Goal: Task Accomplishment & Management: Complete application form

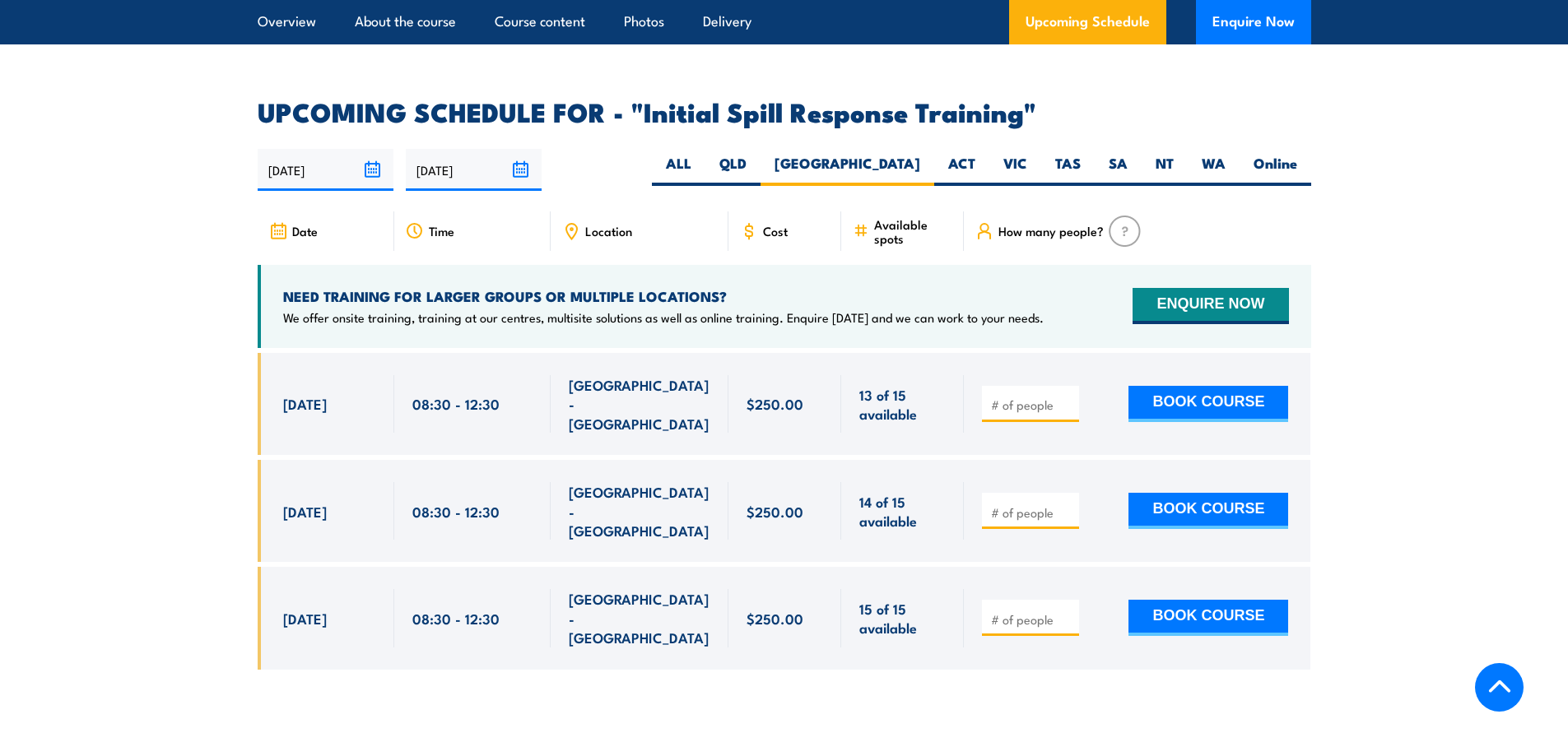
scroll to position [2401, 0]
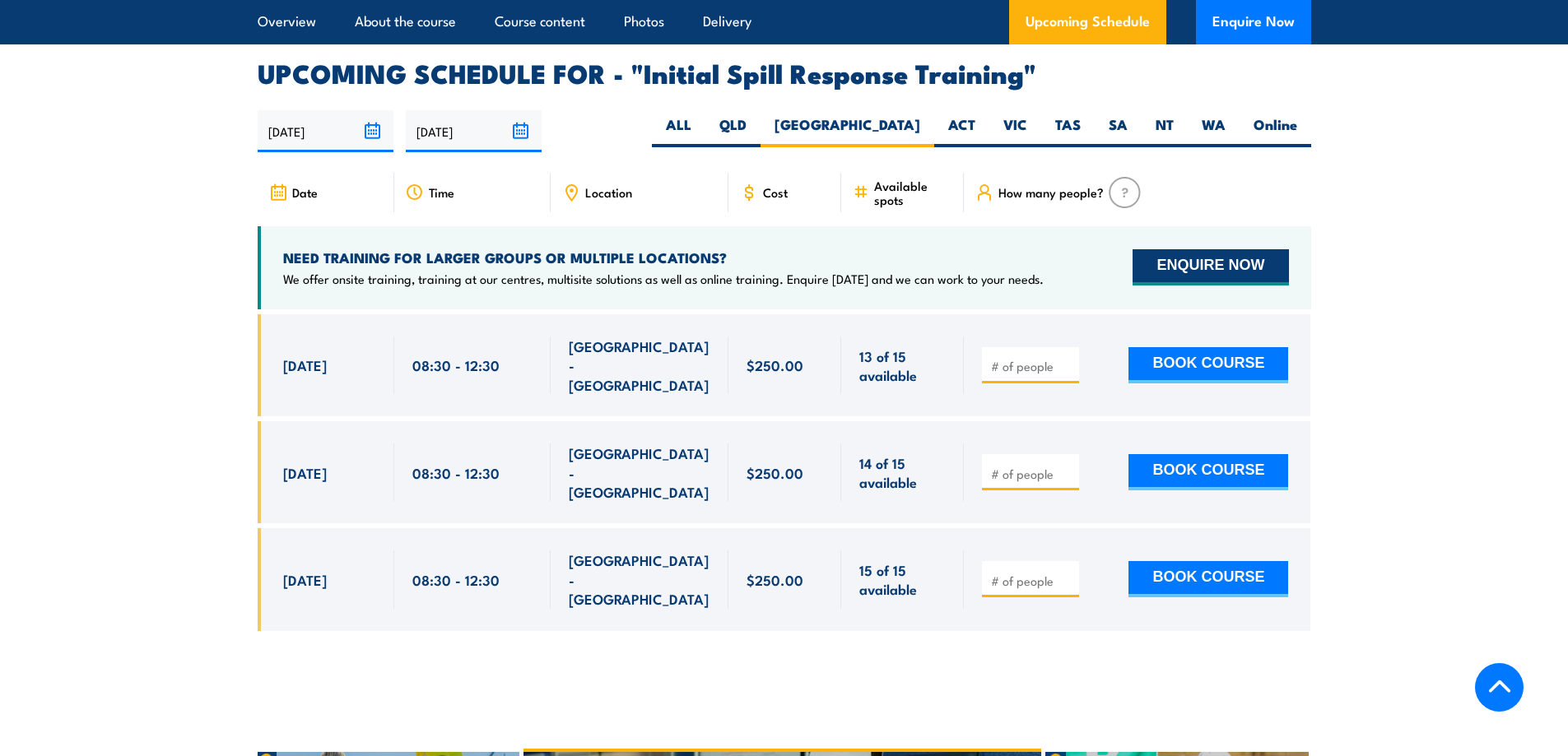
click at [1189, 258] on button "ENQUIRE NOW" at bounding box center [1210, 267] width 155 height 36
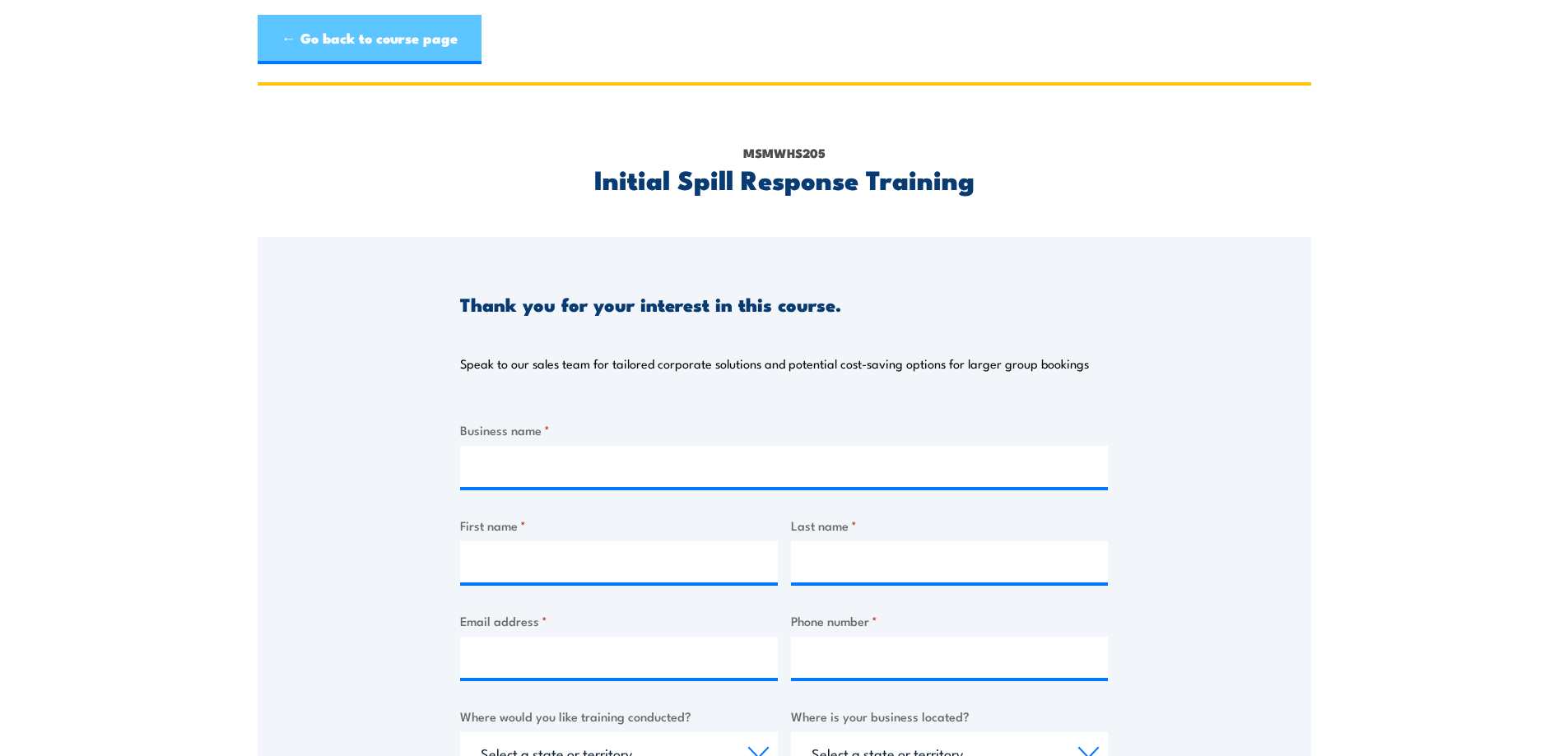
click at [341, 49] on link "← Go back to course page" at bounding box center [370, 39] width 224 height 49
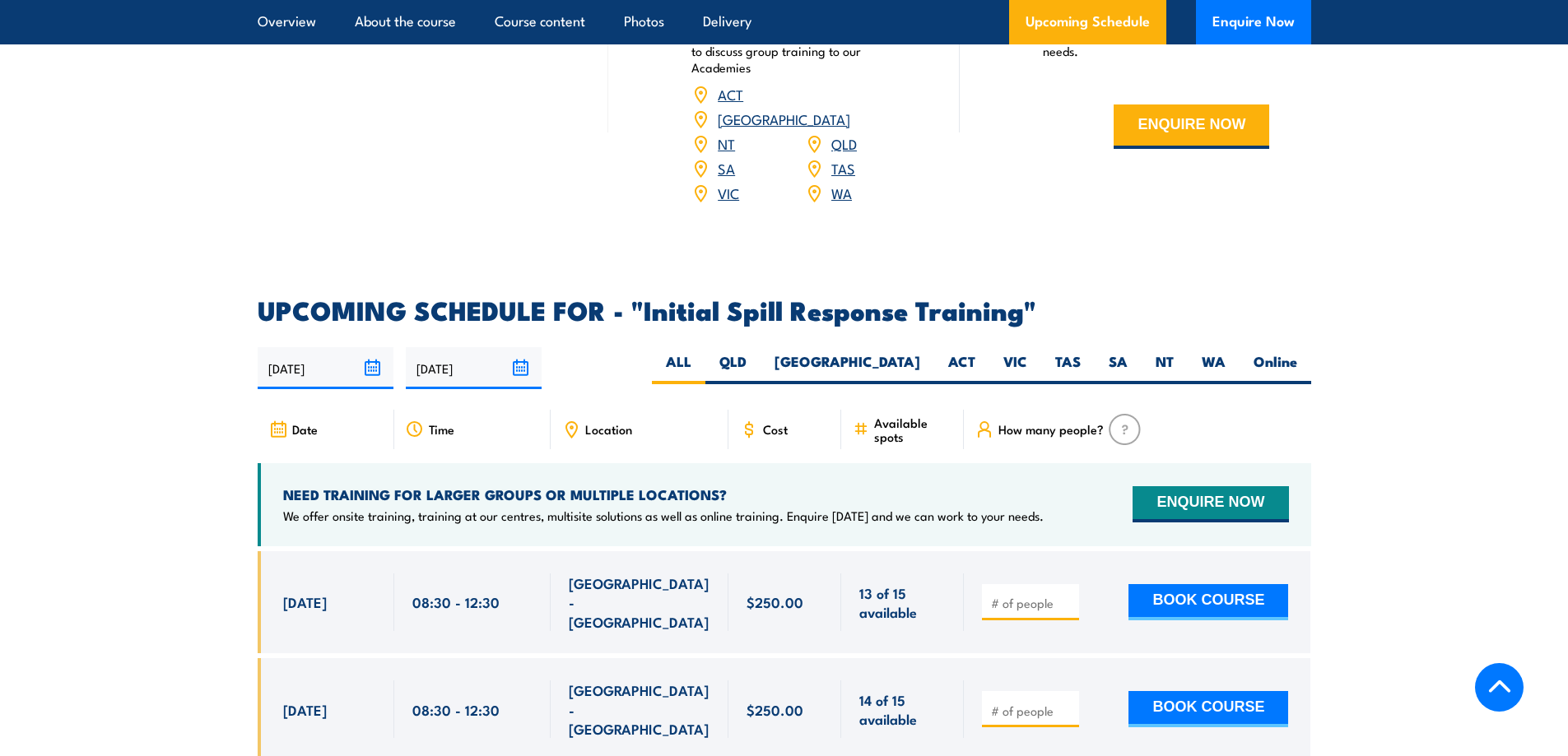
scroll to position [2164, 0]
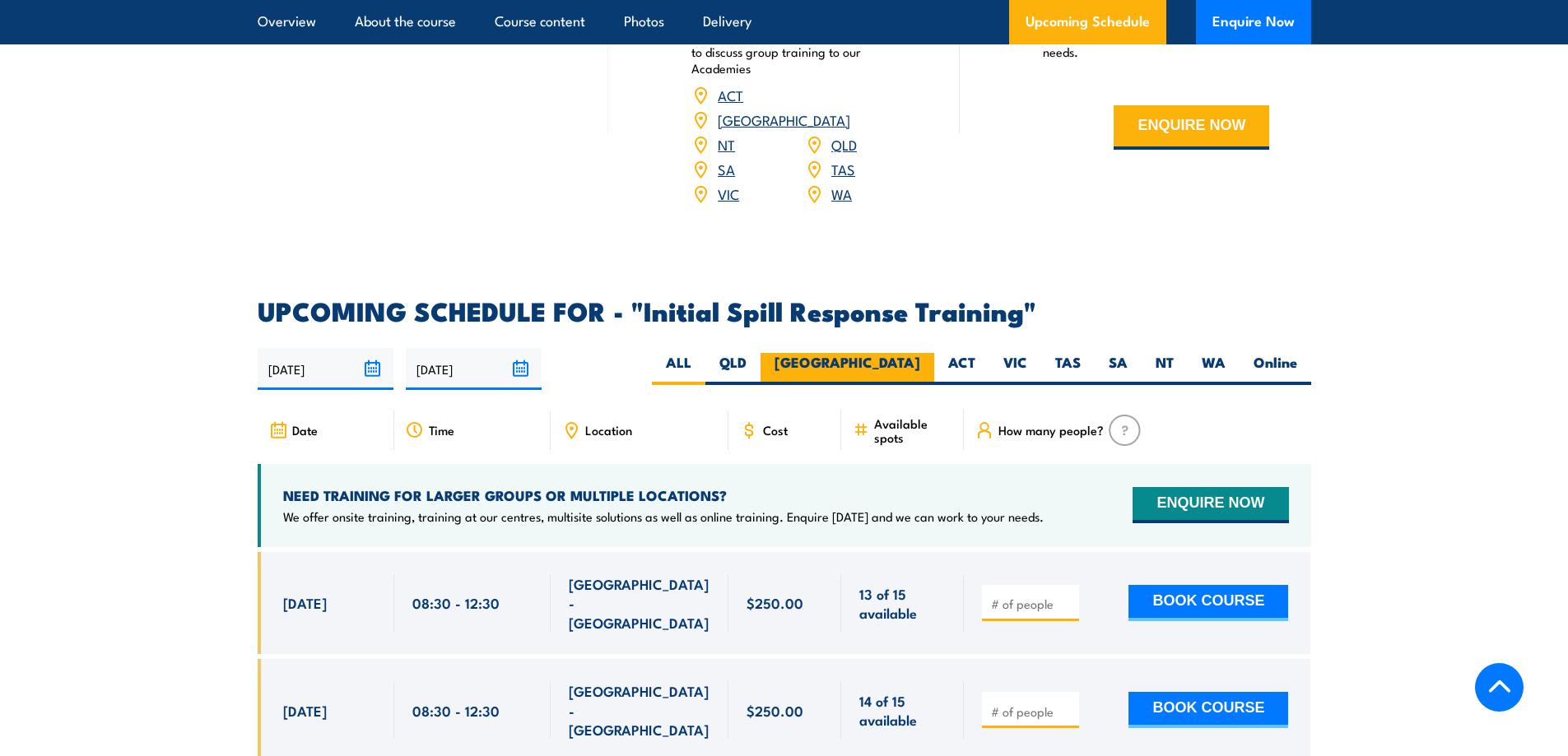
click at [893, 357] on label "[GEOGRAPHIC_DATA]" at bounding box center [847, 369] width 174 height 32
click at [920, 357] on input "[GEOGRAPHIC_DATA]" at bounding box center [925, 358] width 11 height 11
radio input "true"
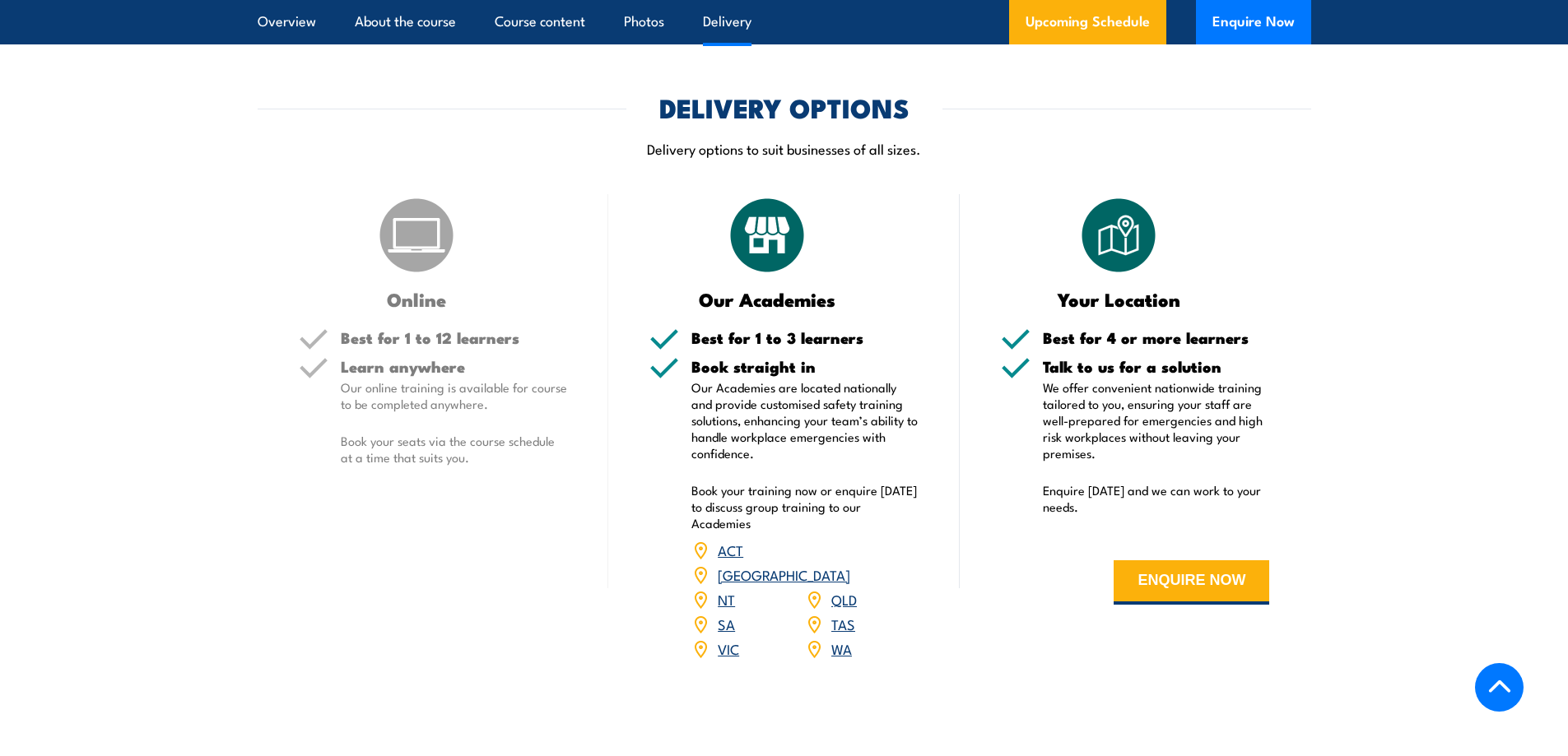
scroll to position [1708, 0]
click at [1180, 580] on button "ENQUIRE NOW" at bounding box center [1191, 583] width 155 height 44
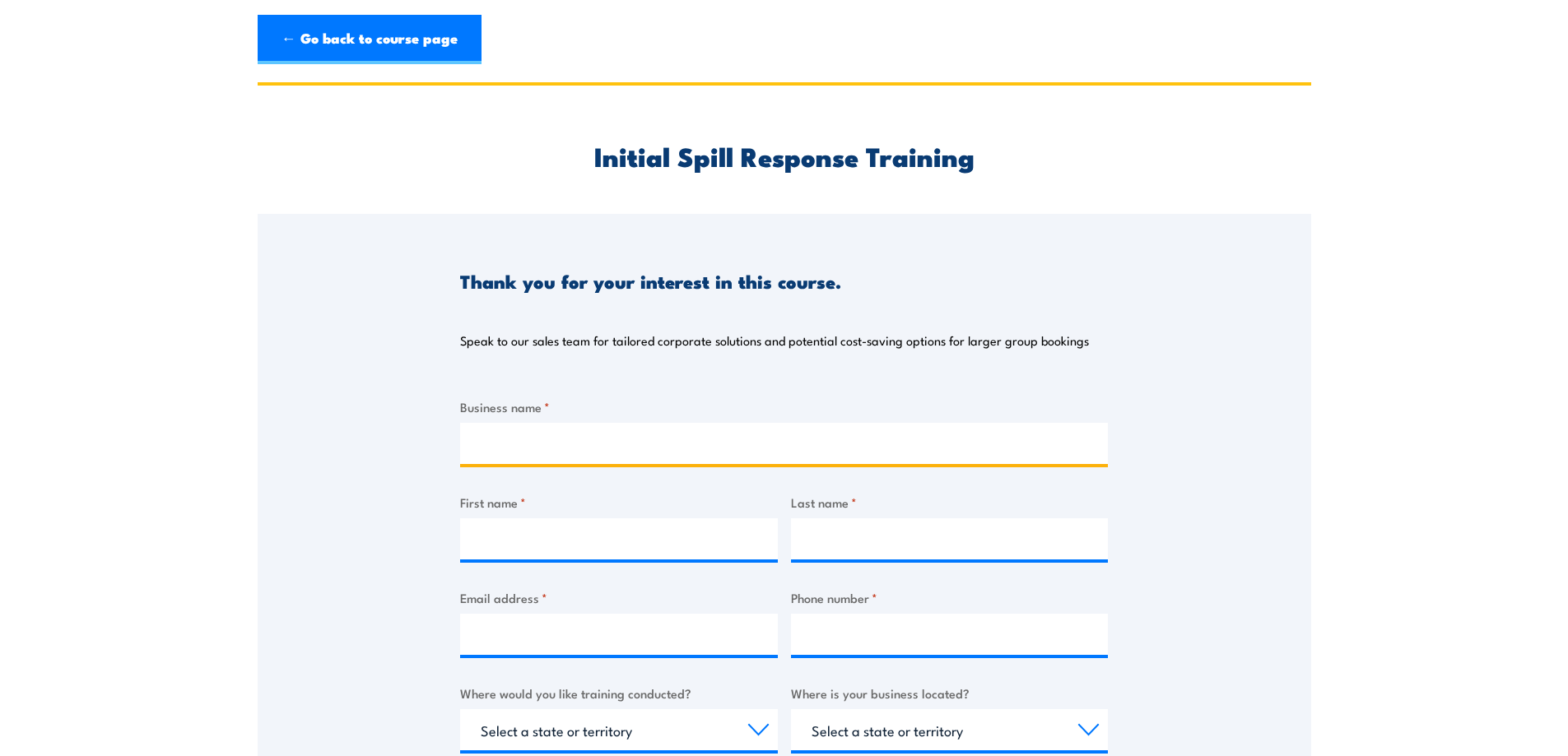
click at [678, 440] on input "Business name *" at bounding box center [784, 443] width 648 height 42
click at [578, 462] on input "Business name *" at bounding box center [784, 443] width 648 height 42
paste input "Mark Wainwright Analytical Centre (MWAC) | Facilities & ..."
type input "Mark Wainwright Analytical Centre (MWAC) - UNSW"
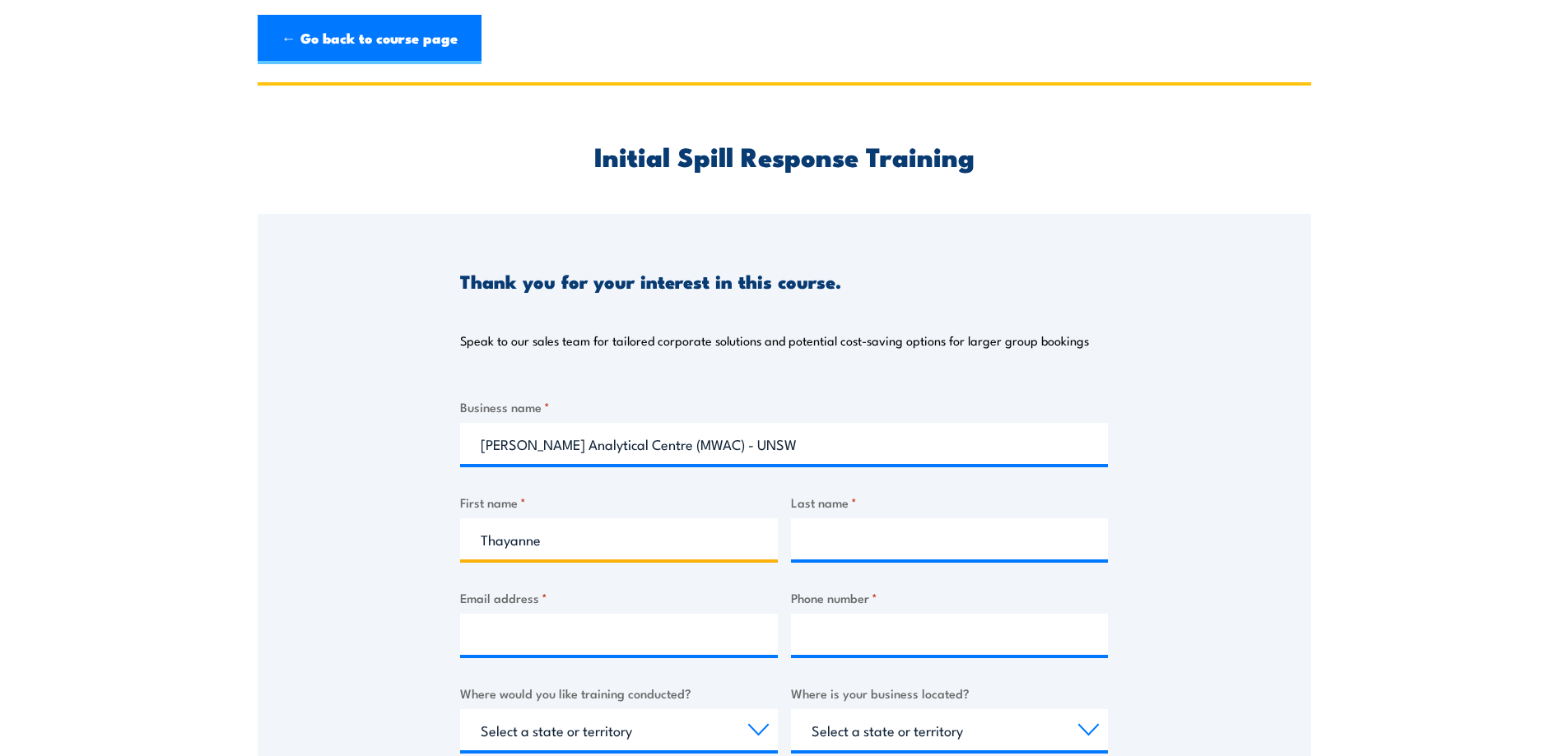
type input "Thayanne"
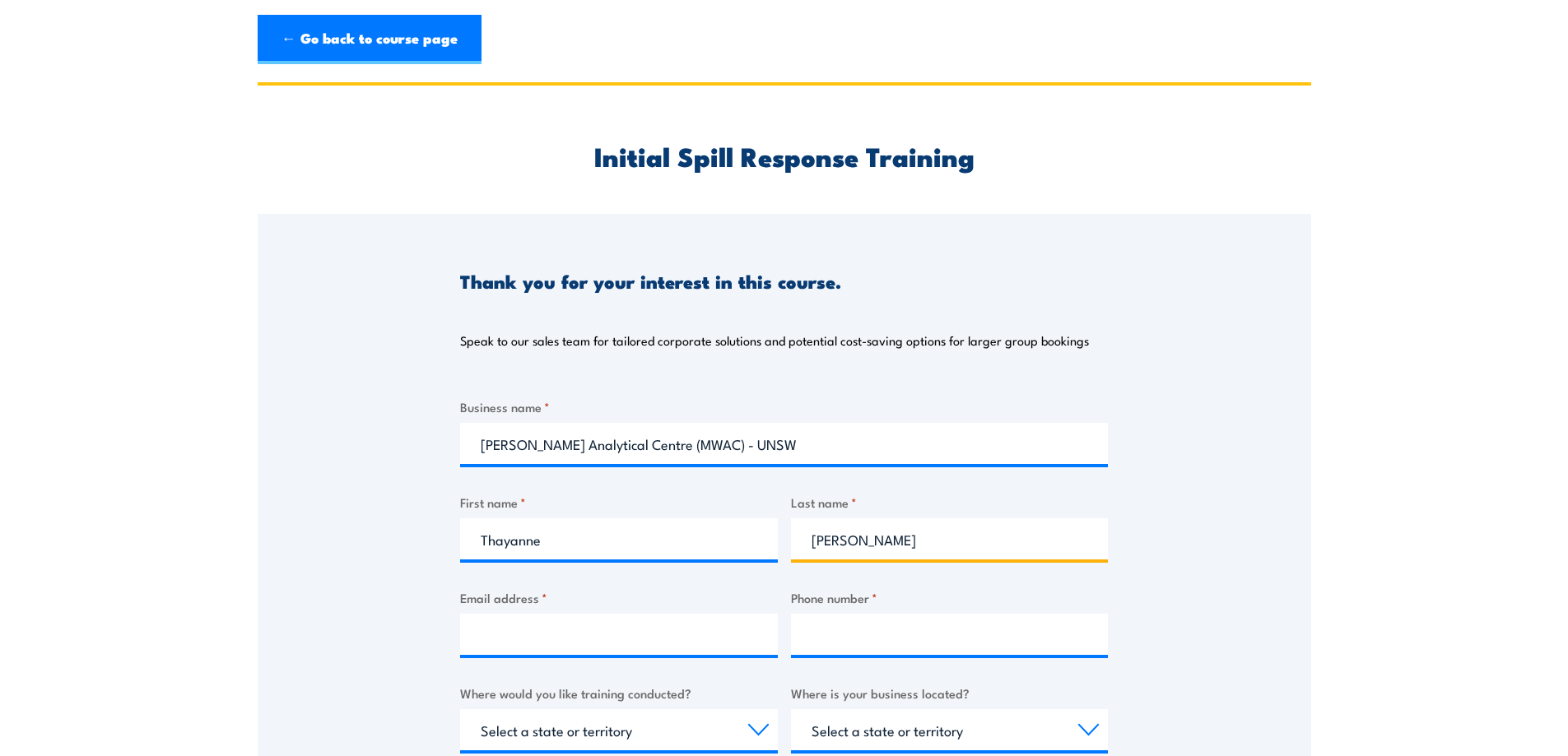
type input "Lima Barros"
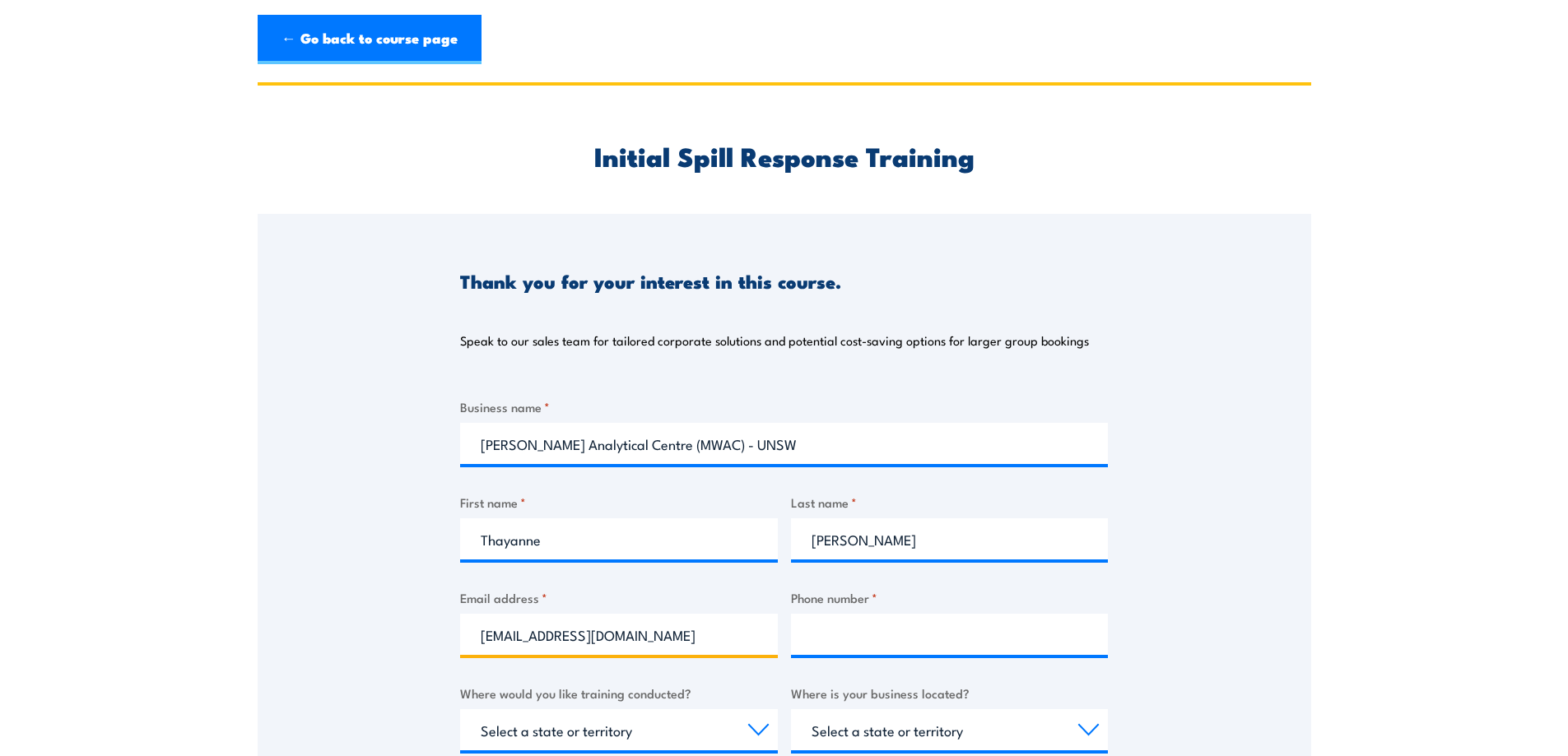
type input "t.limabarros@unsw.edu.au"
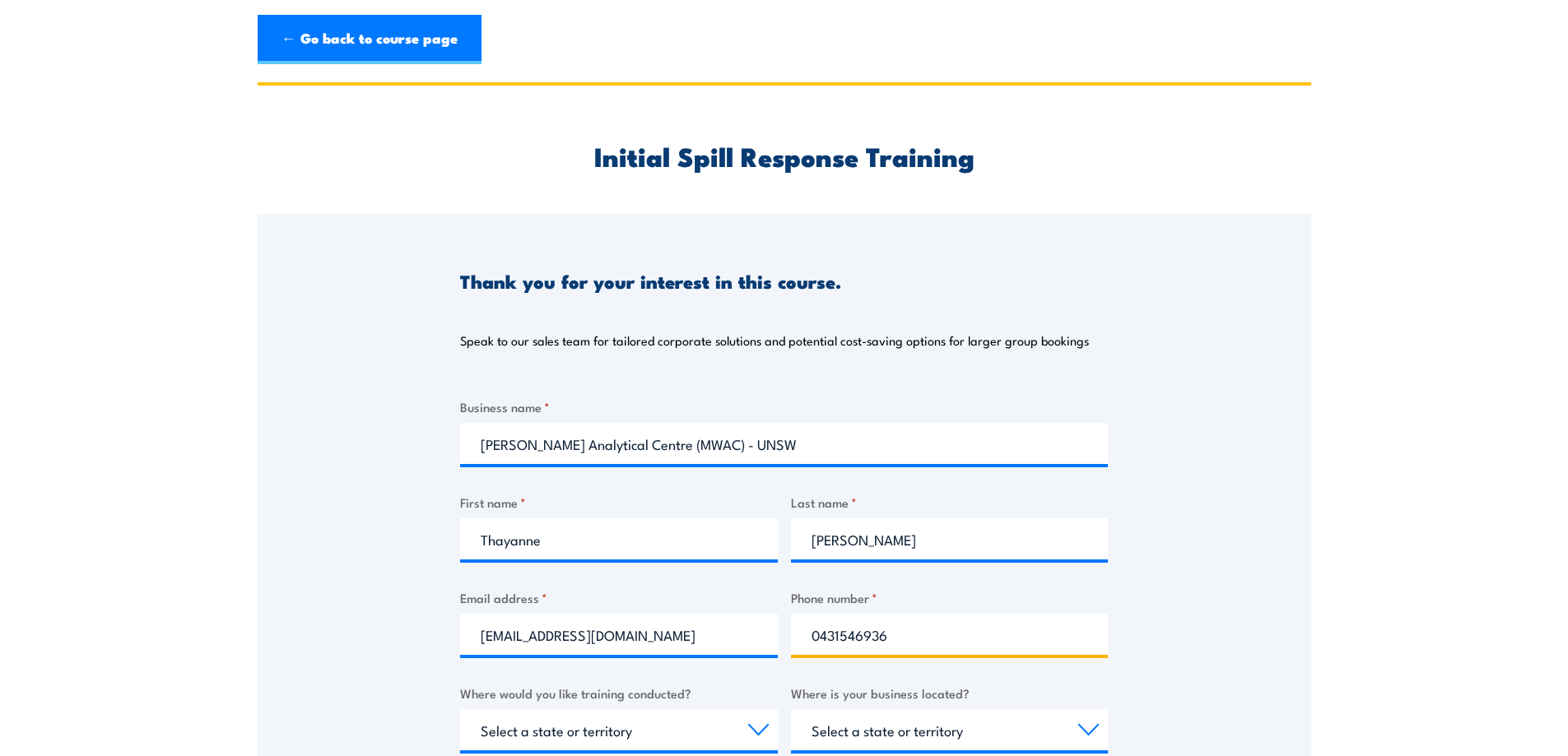
type input "0431546936"
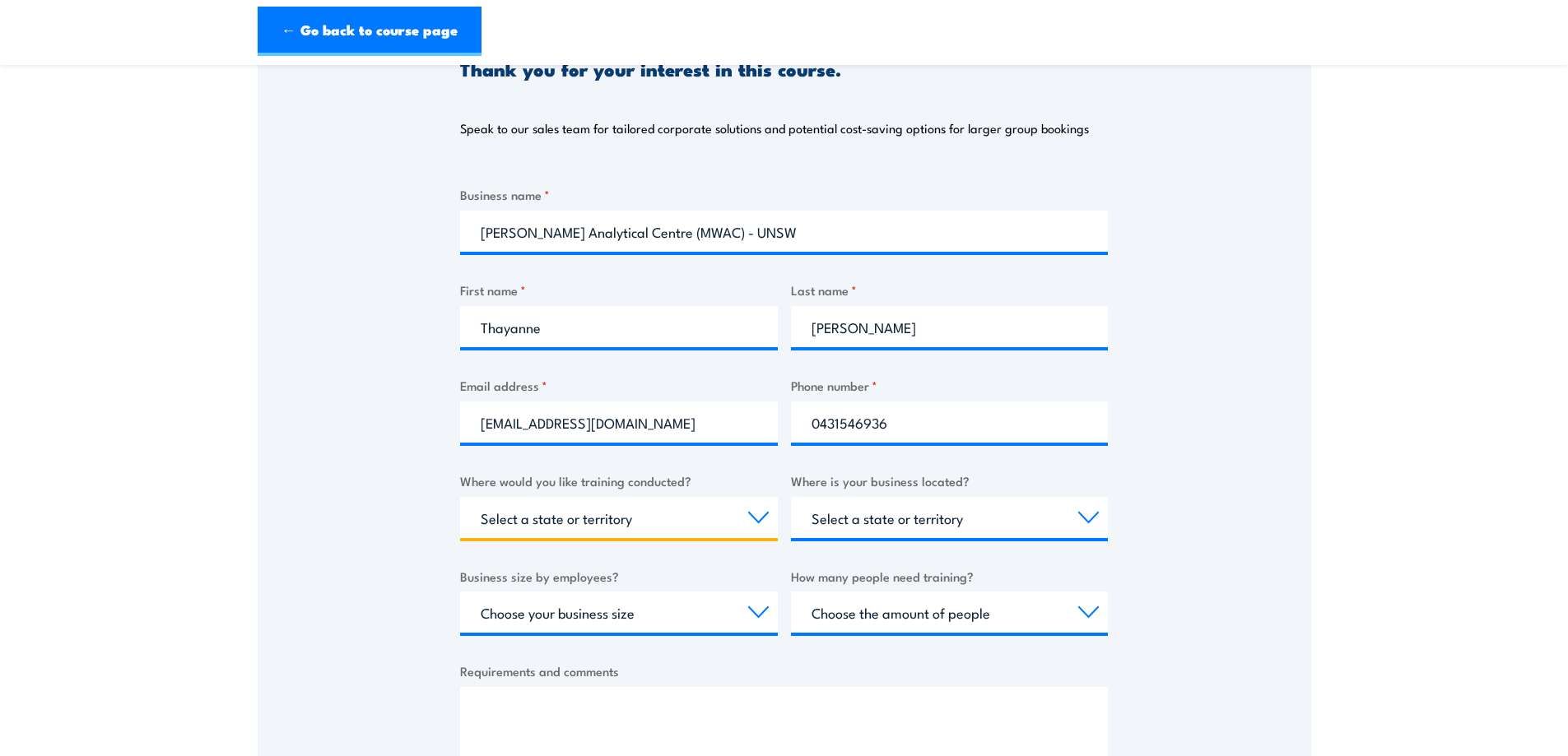
scroll to position [213, 0]
click at [763, 508] on select "Select a state or territory Nationally - multiple locations QLD NSW VIC SA ACT …" at bounding box center [619, 516] width 318 height 42
select select "[GEOGRAPHIC_DATA]"
click at [460, 496] on select "Select a state or territory Nationally - multiple locations QLD NSW VIC SA ACT …" at bounding box center [619, 516] width 318 height 42
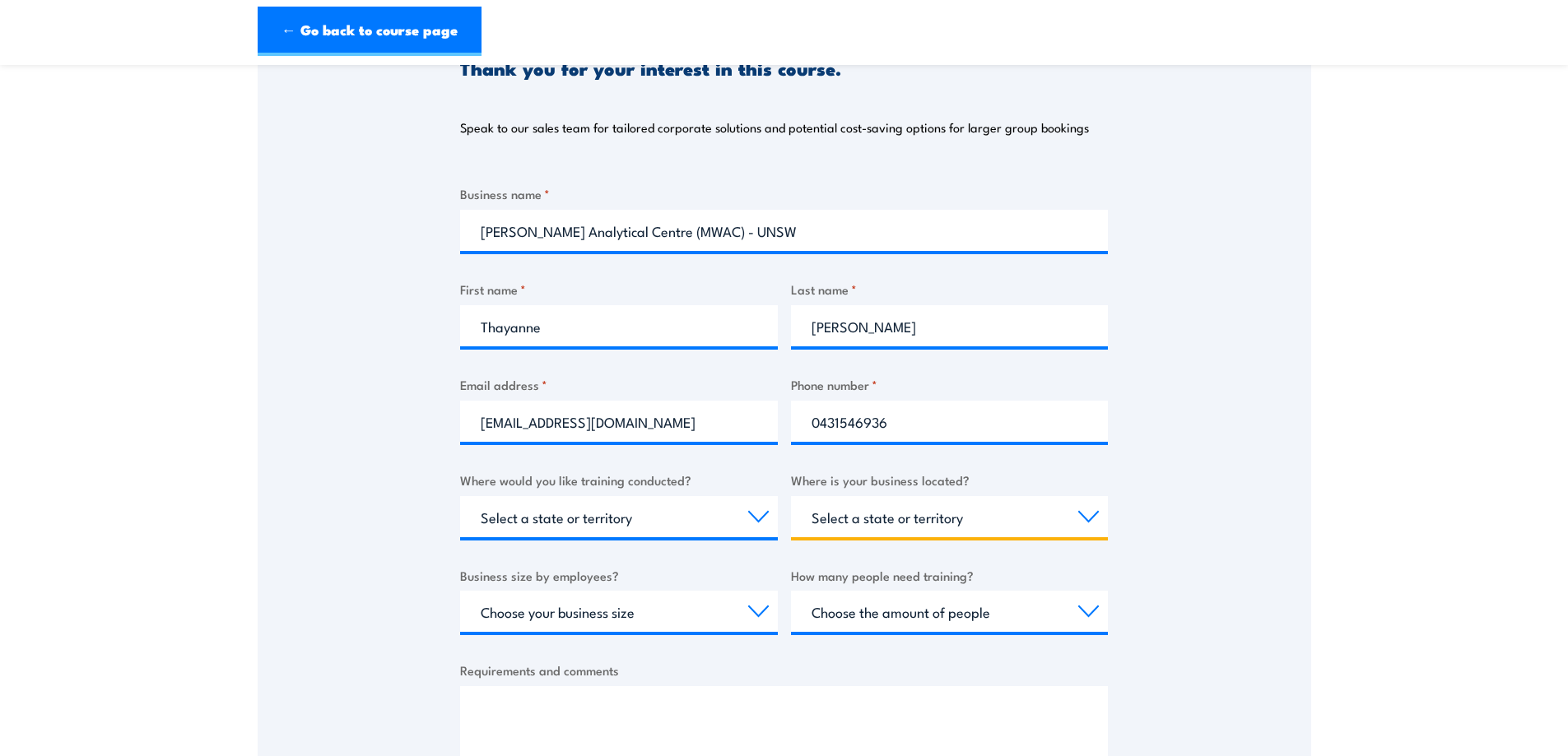
click at [963, 525] on select "Select a state or territory QLD NSW VIC SA ACT WA TAS NT" at bounding box center [950, 516] width 318 height 42
select select "[GEOGRAPHIC_DATA]"
click at [791, 496] on select "Select a state or territory QLD NSW VIC SA ACT WA TAS NT" at bounding box center [950, 516] width 318 height 42
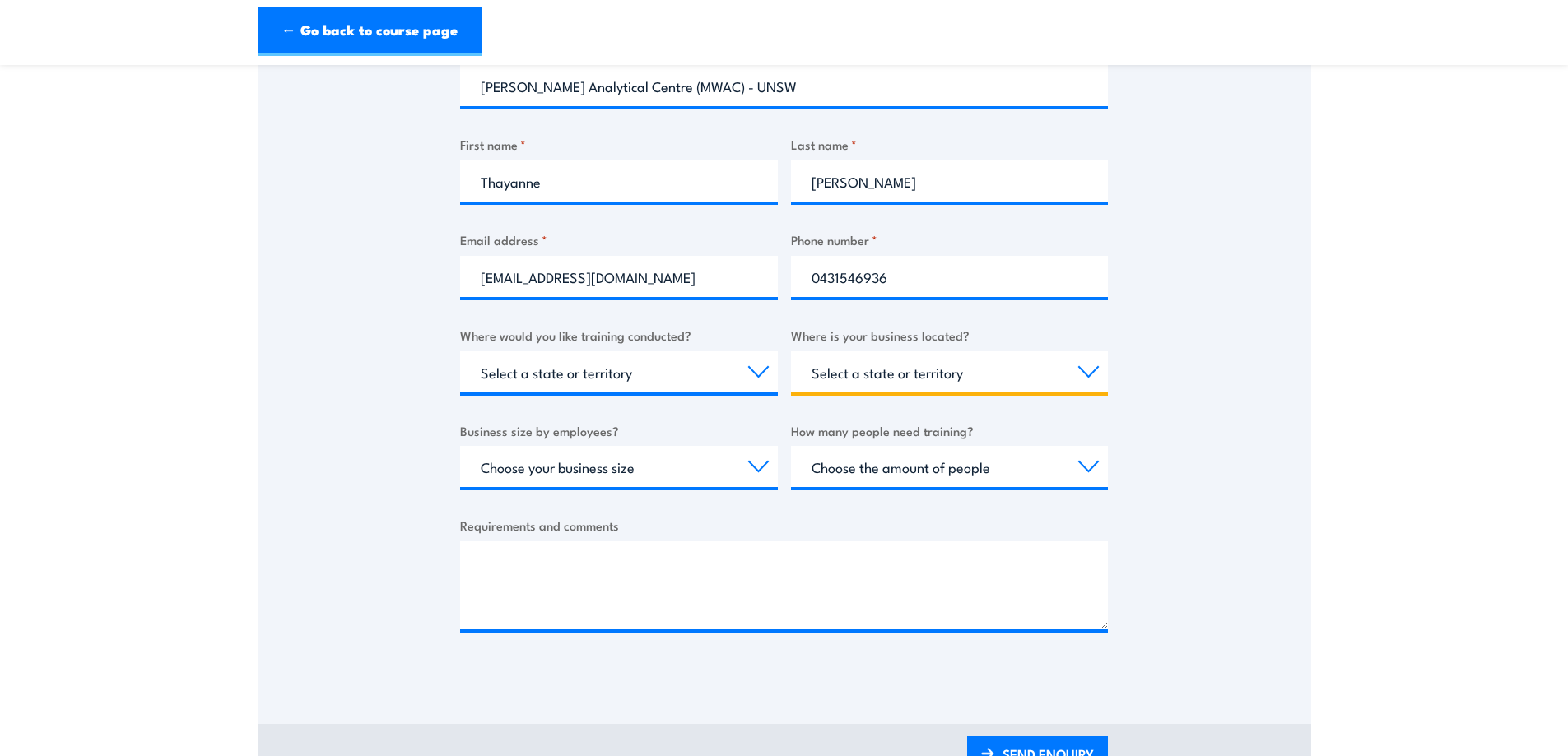
scroll to position [359, 0]
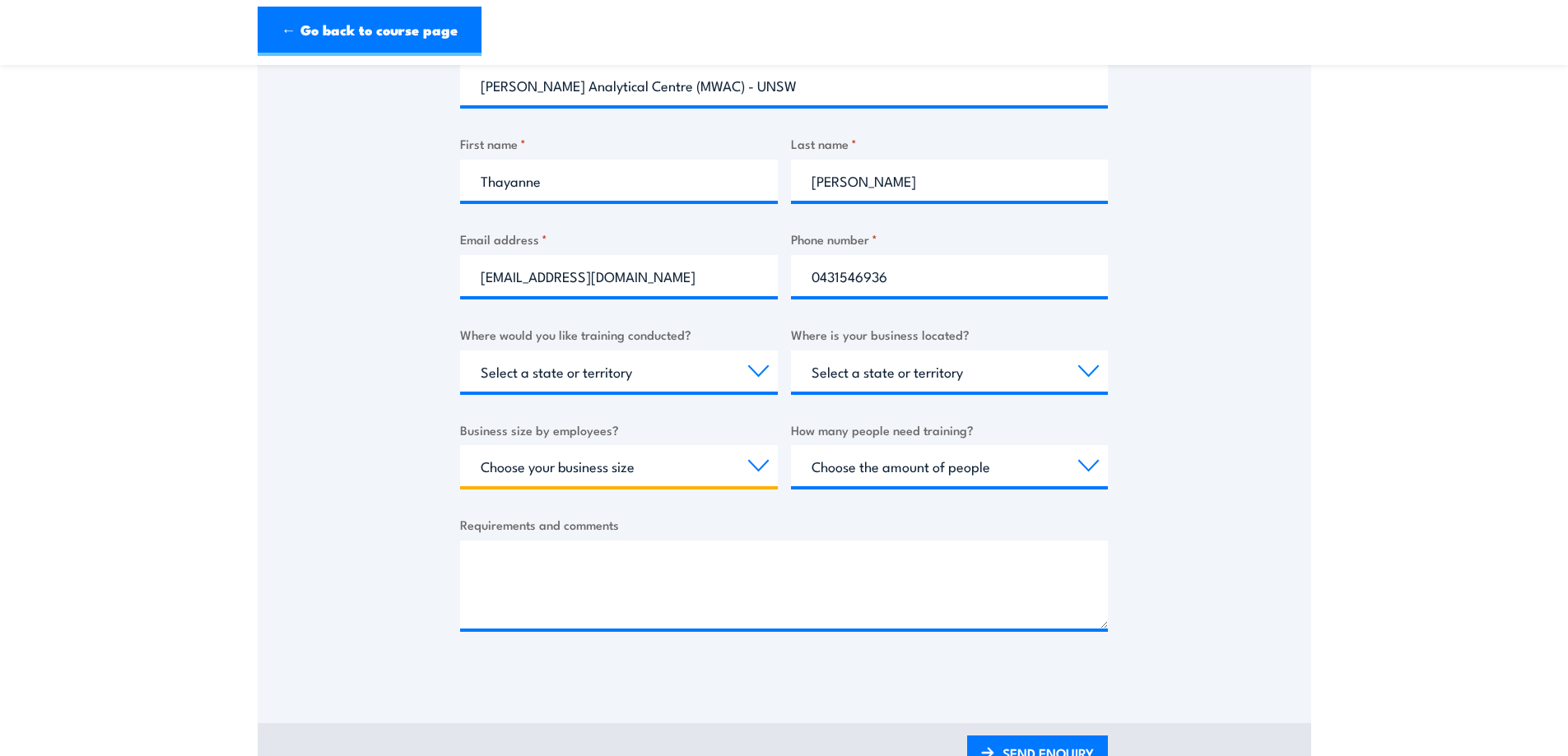
click at [500, 469] on select "Choose your business size 1 to 19 20 to 199 200+" at bounding box center [619, 465] width 318 height 42
select select "20 to 199"
click at [460, 445] on select "Choose your business size 1 to 19 20 to 199 200+" at bounding box center [619, 465] width 318 height 42
click at [912, 451] on select "Choose the amount of people 1 to 4 5 to 19 20+" at bounding box center [950, 465] width 318 height 42
select select "20+"
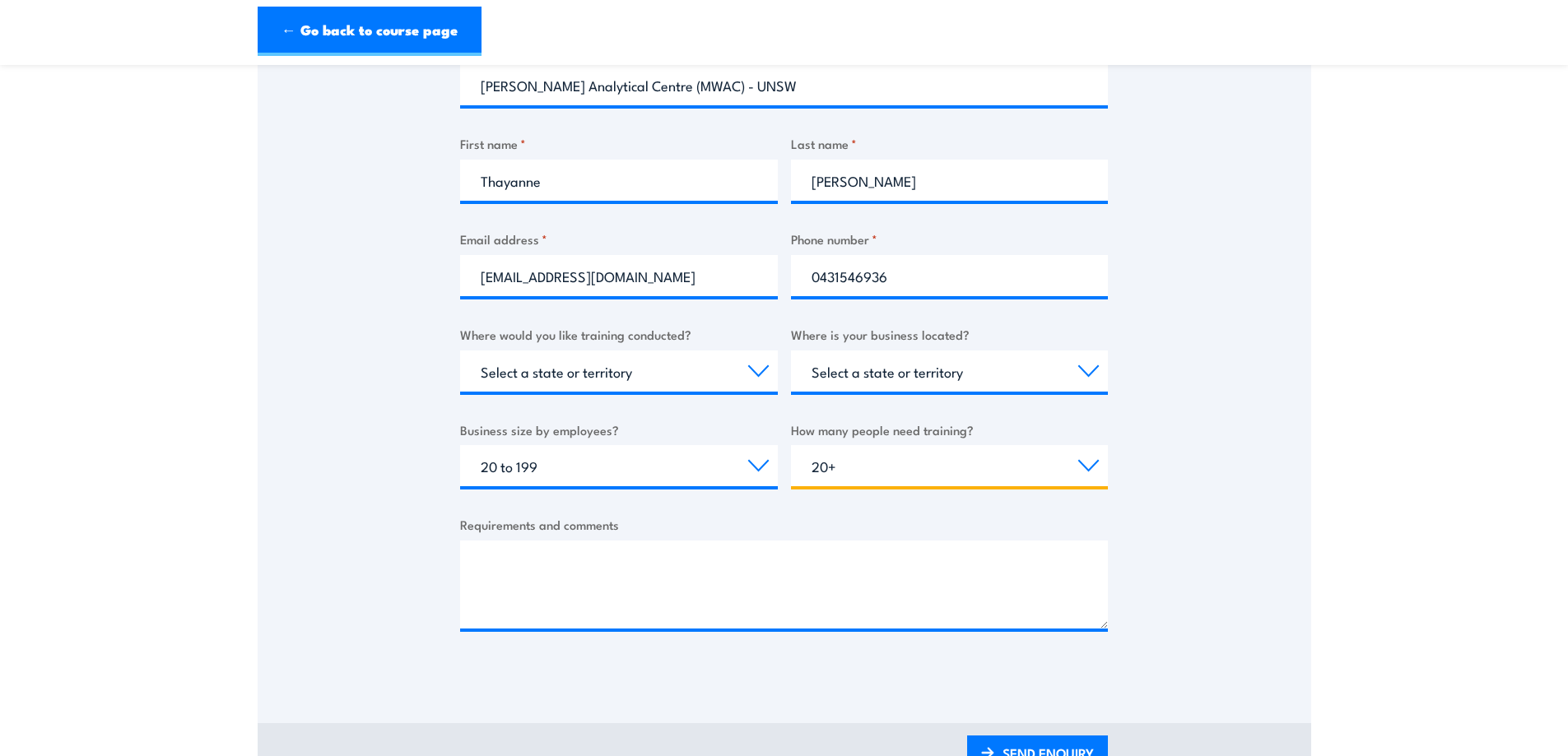
click at [791, 445] on select "Choose the amount of people 1 to 4 5 to 19 20+" at bounding box center [950, 465] width 318 height 42
click at [841, 573] on textarea "Requirements and comments" at bounding box center [784, 585] width 648 height 88
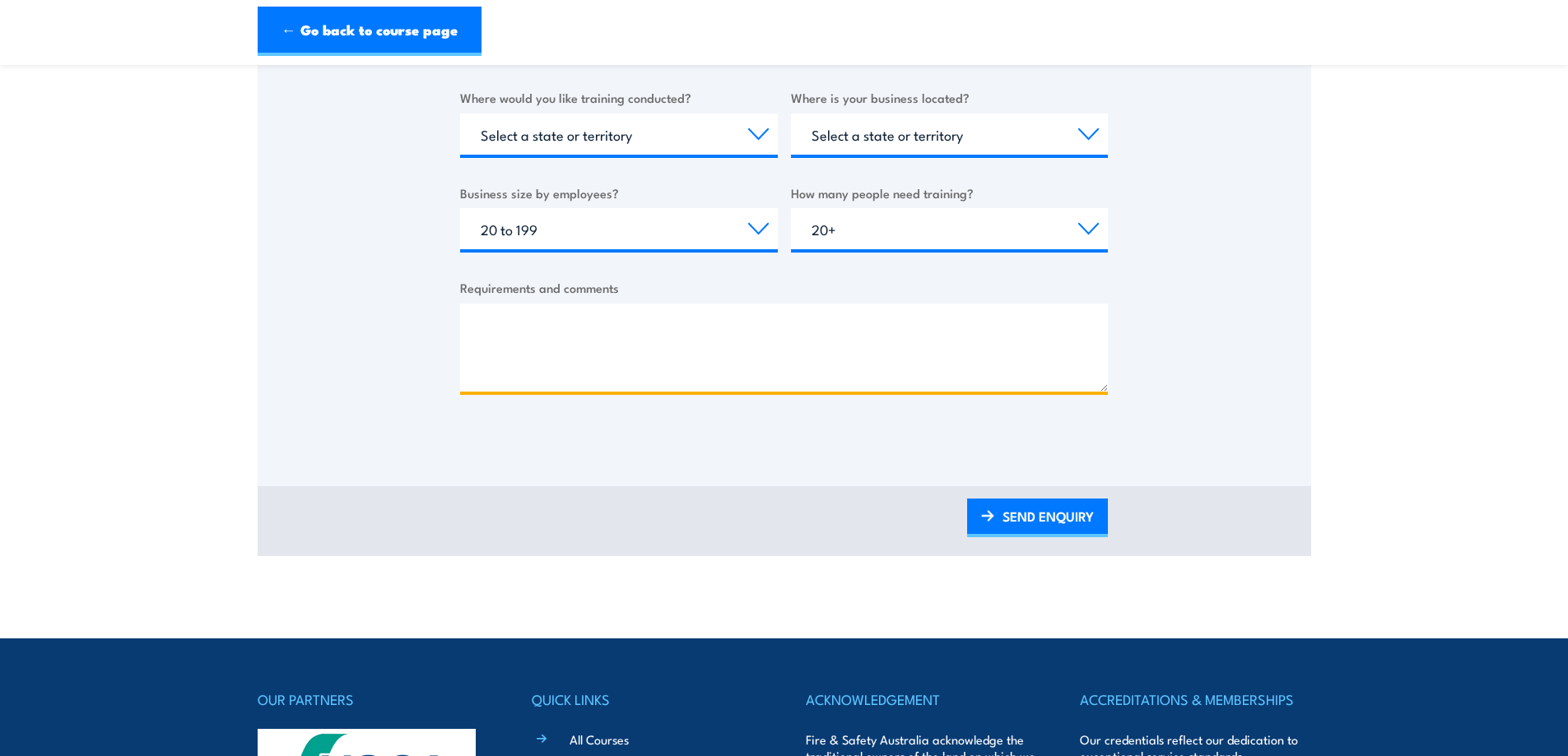
scroll to position [598, 0]
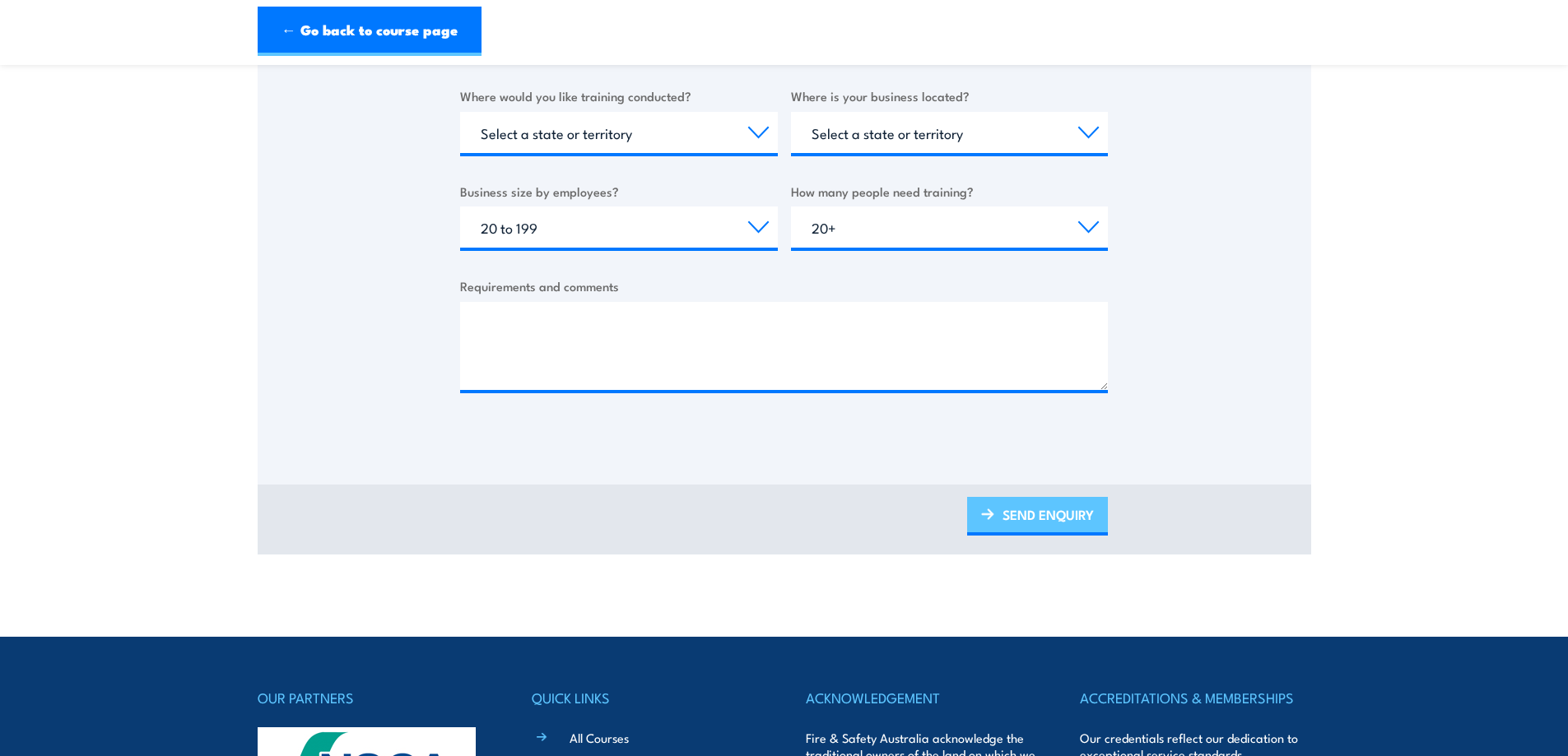
click at [1027, 520] on link "SEND ENQUIRY" at bounding box center [1037, 516] width 141 height 39
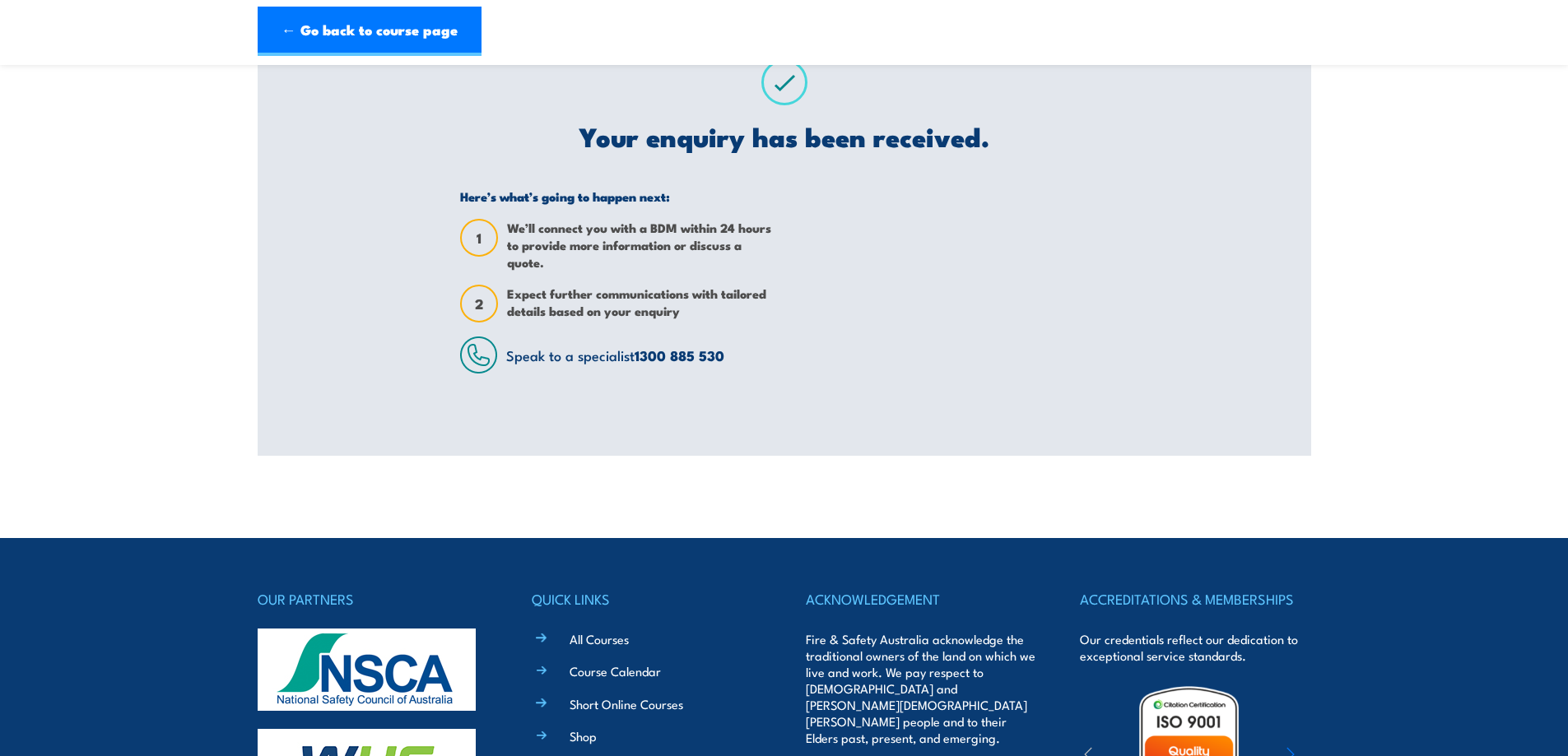
scroll to position [0, 0]
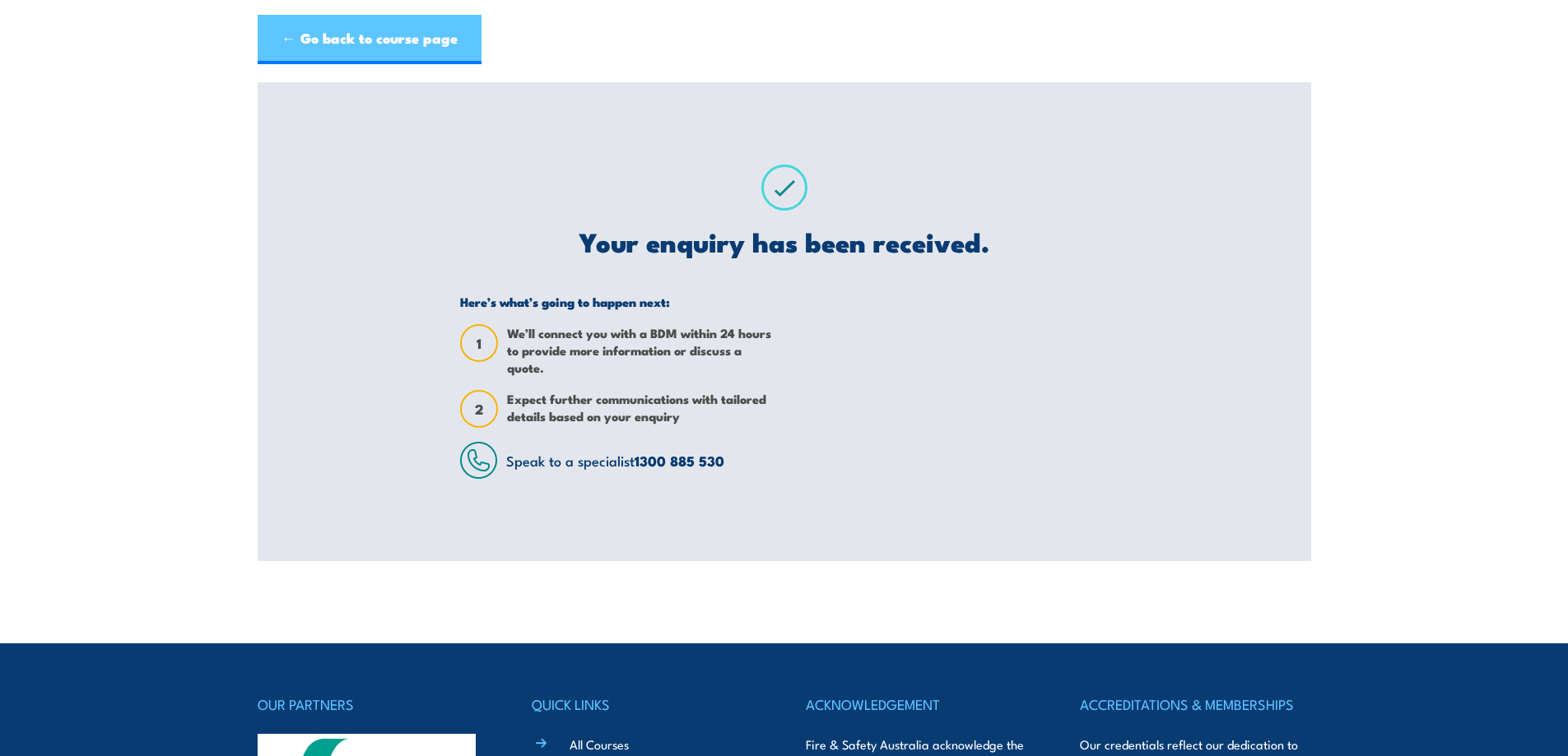
click at [310, 28] on link "← Go back to course page" at bounding box center [370, 39] width 224 height 49
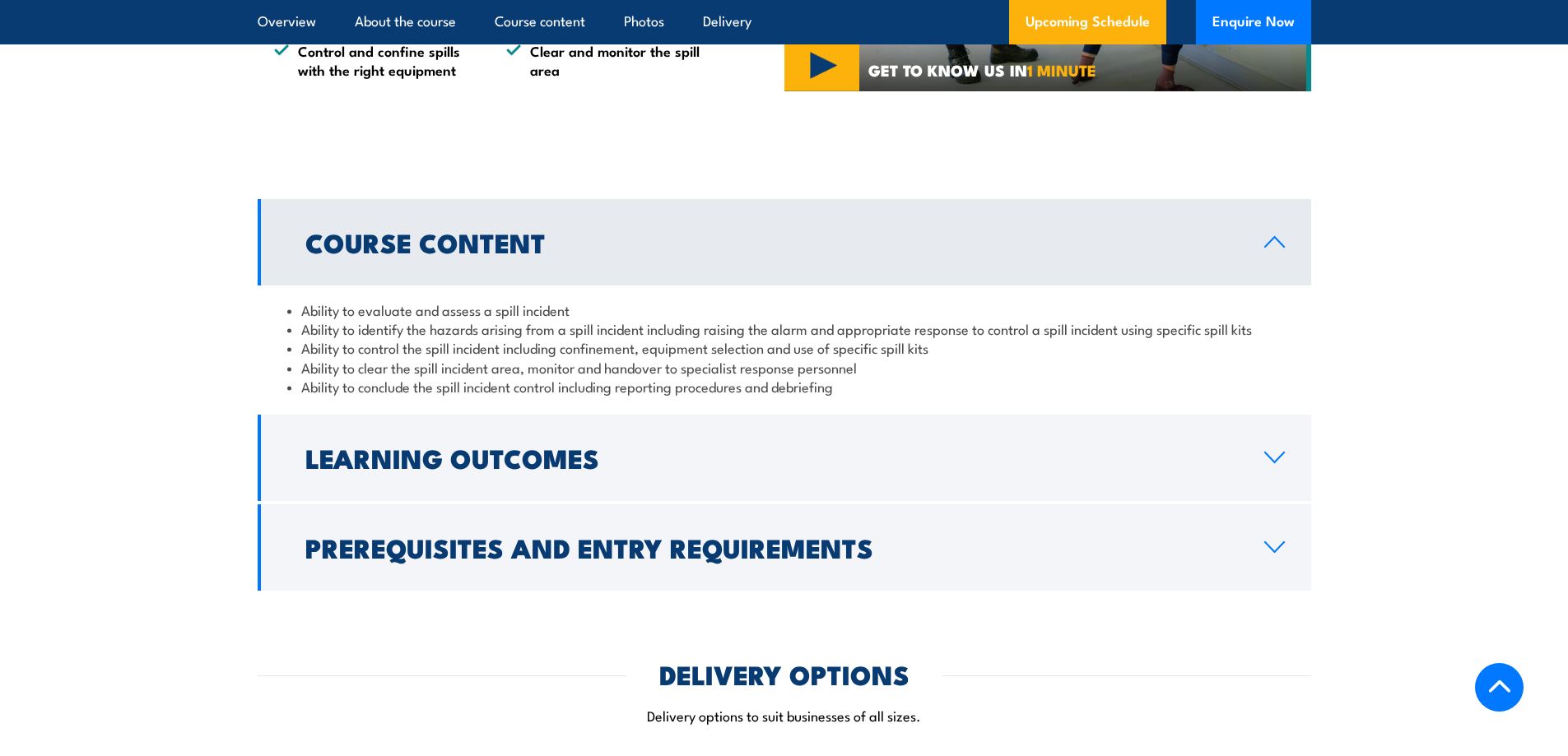
scroll to position [1165, 0]
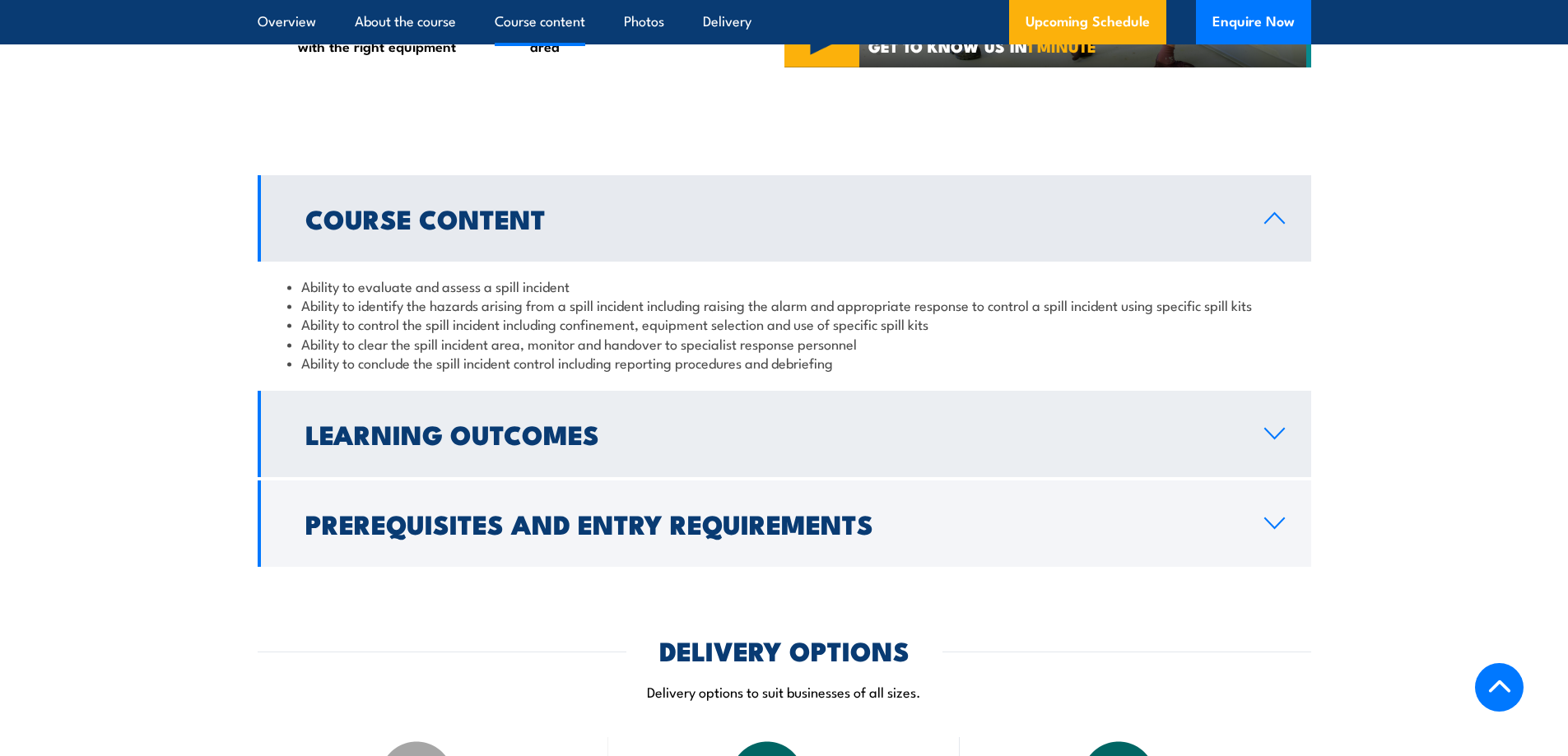
click at [1269, 435] on icon at bounding box center [1275, 434] width 22 height 14
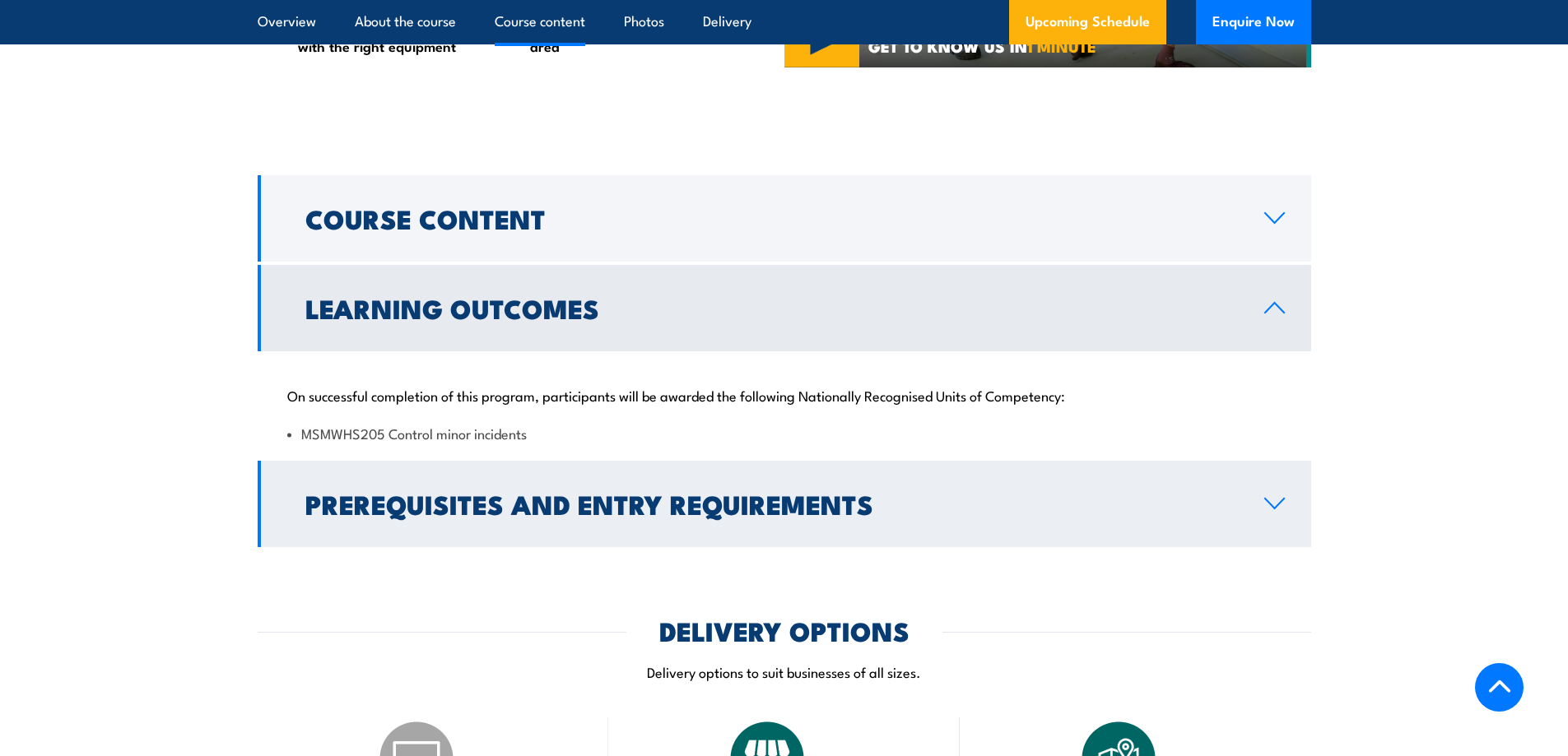
click at [1285, 499] on icon at bounding box center [1275, 503] width 22 height 14
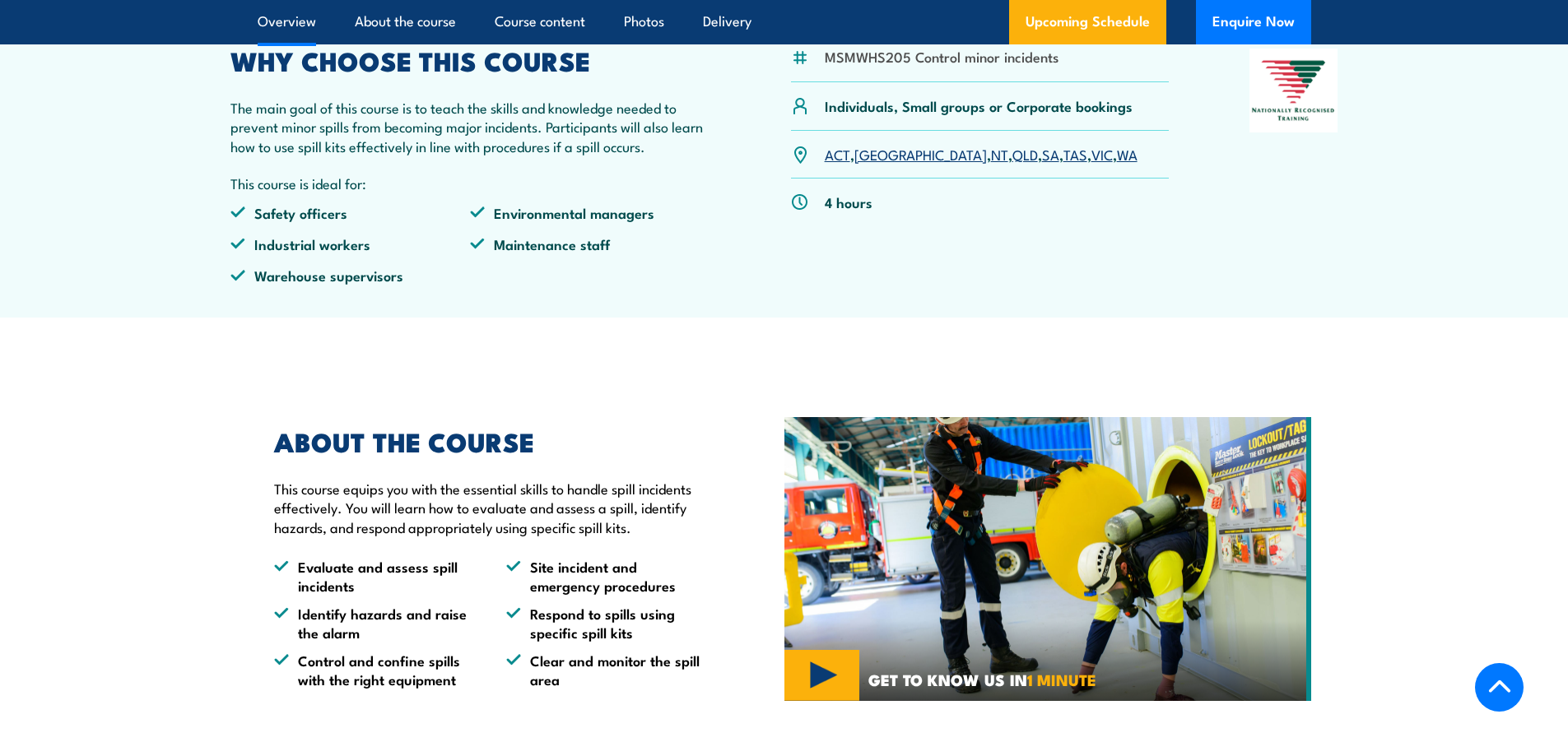
scroll to position [533, 0]
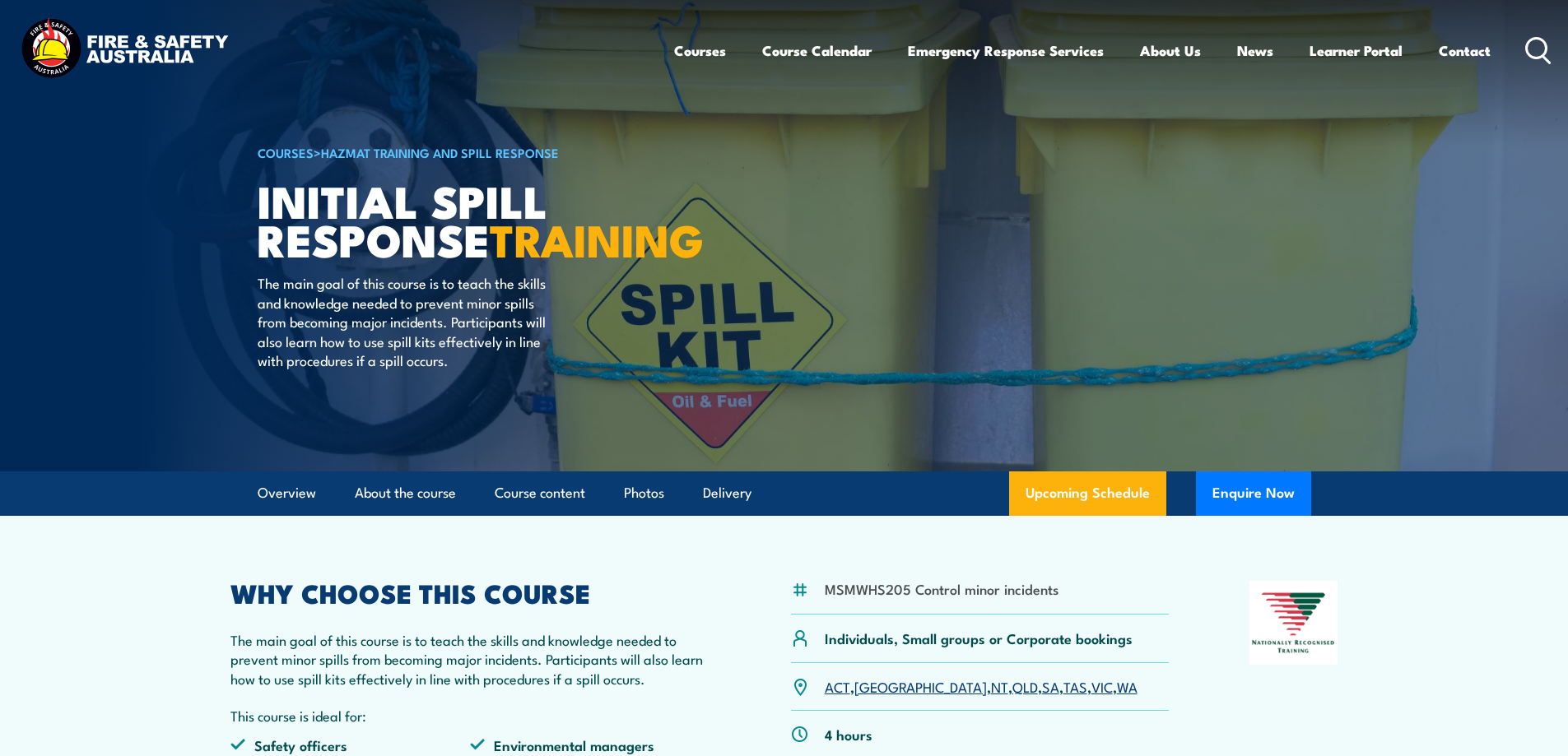
click at [130, 598] on section "MSMWHS205 Control minor incidents Individuals, Small groups or Corporate bookin…" at bounding box center [784, 683] width 1568 height 334
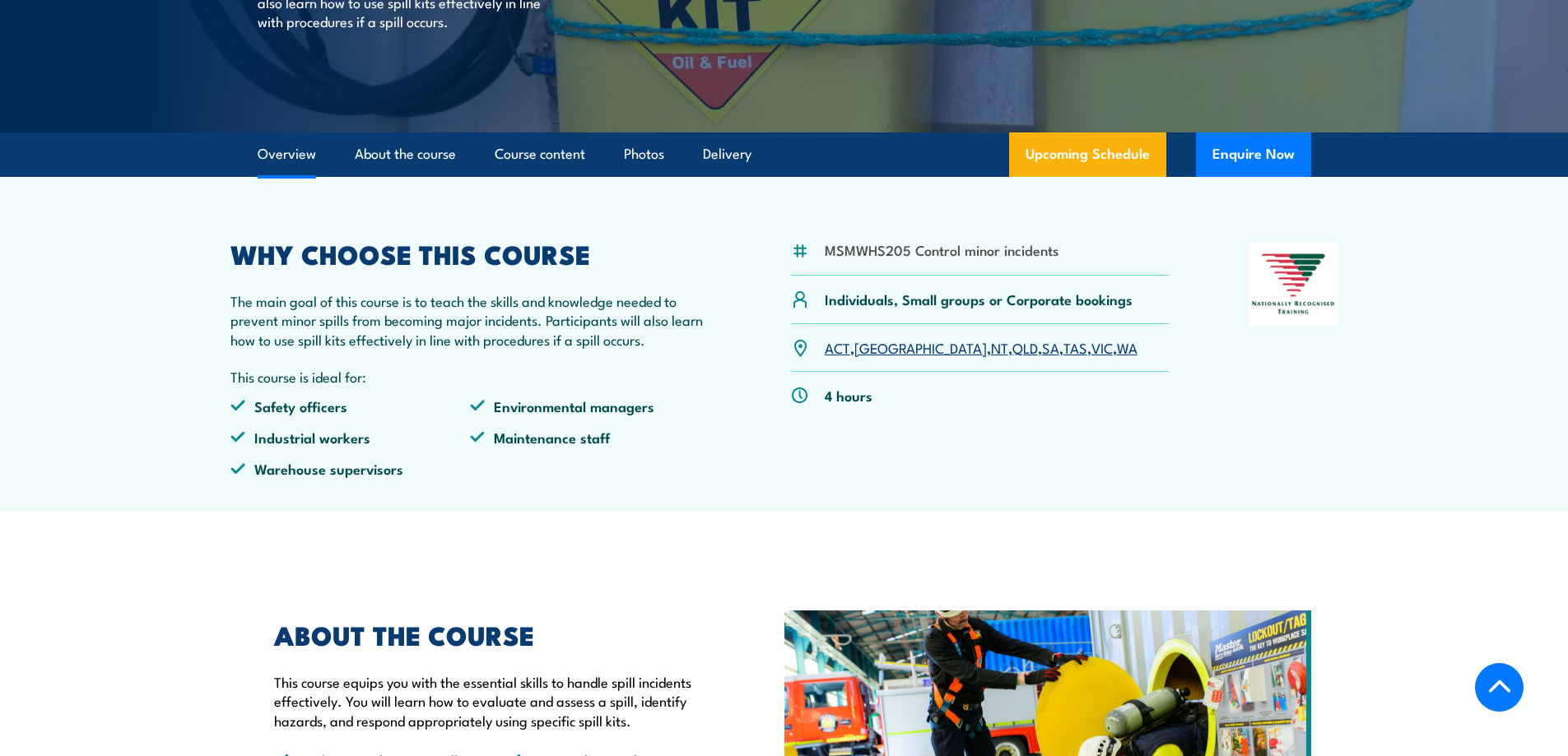
scroll to position [337, 0]
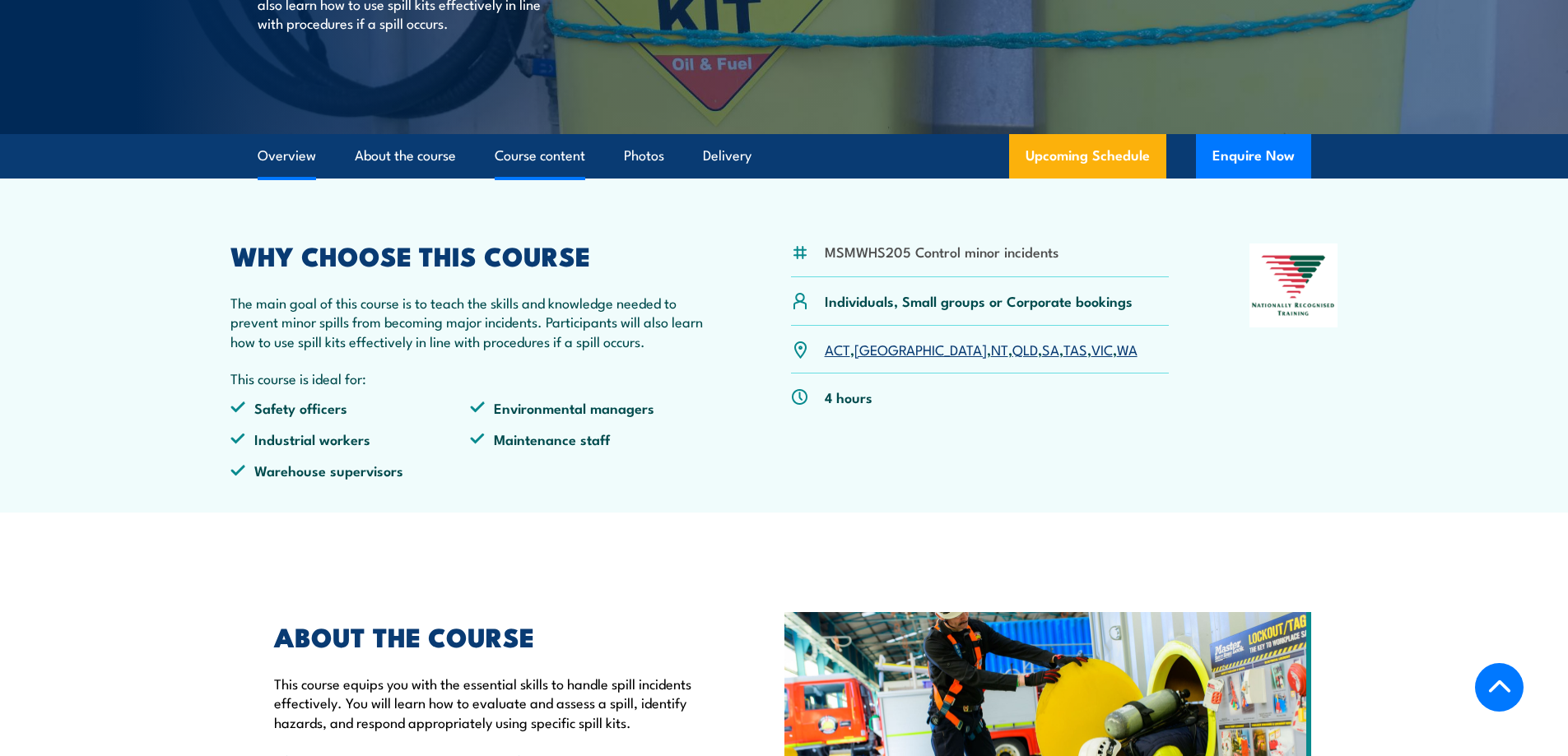
click at [570, 147] on link "Course content" at bounding box center [539, 155] width 91 height 43
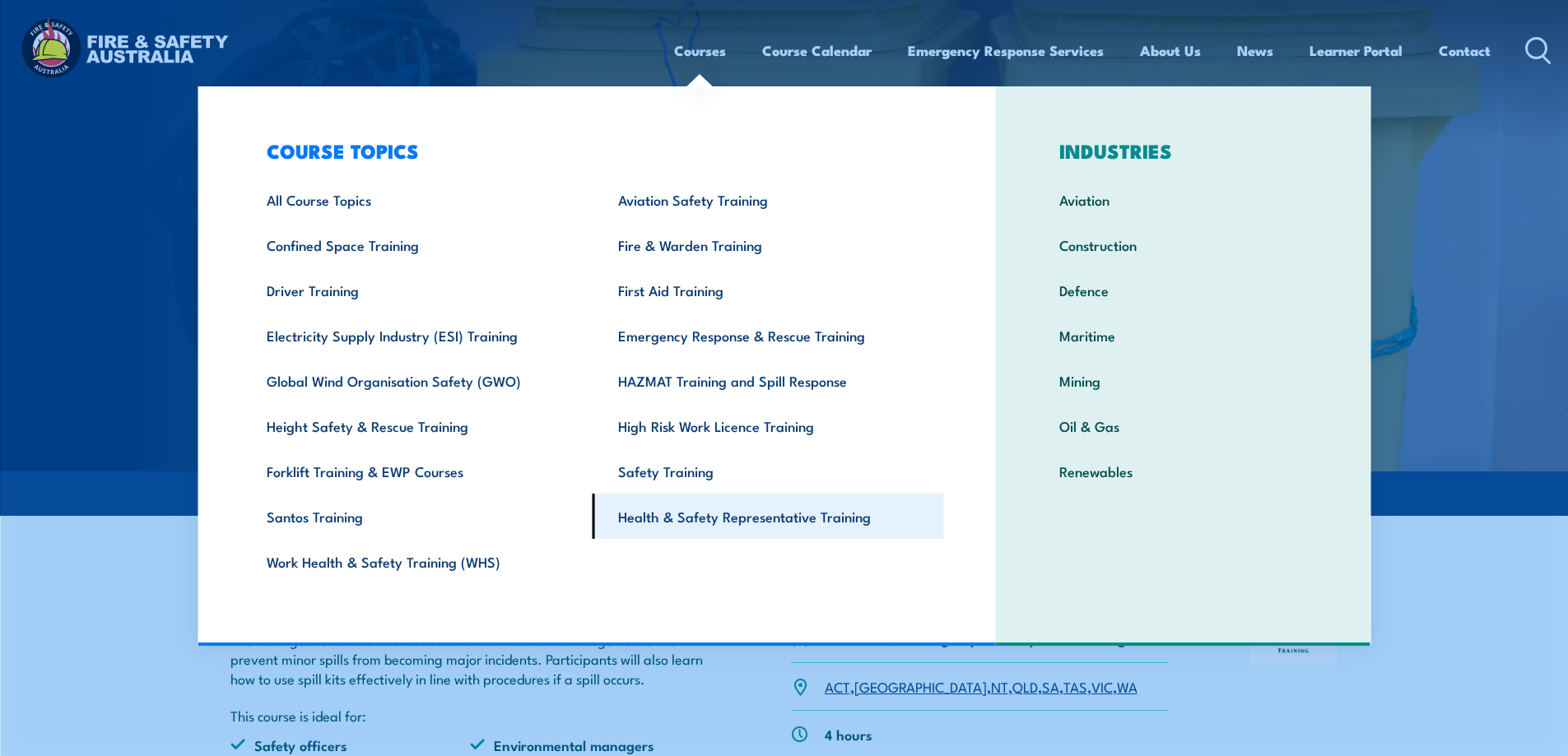
click at [656, 523] on link "Health & Safety Representative Training" at bounding box center [768, 515] width 351 height 45
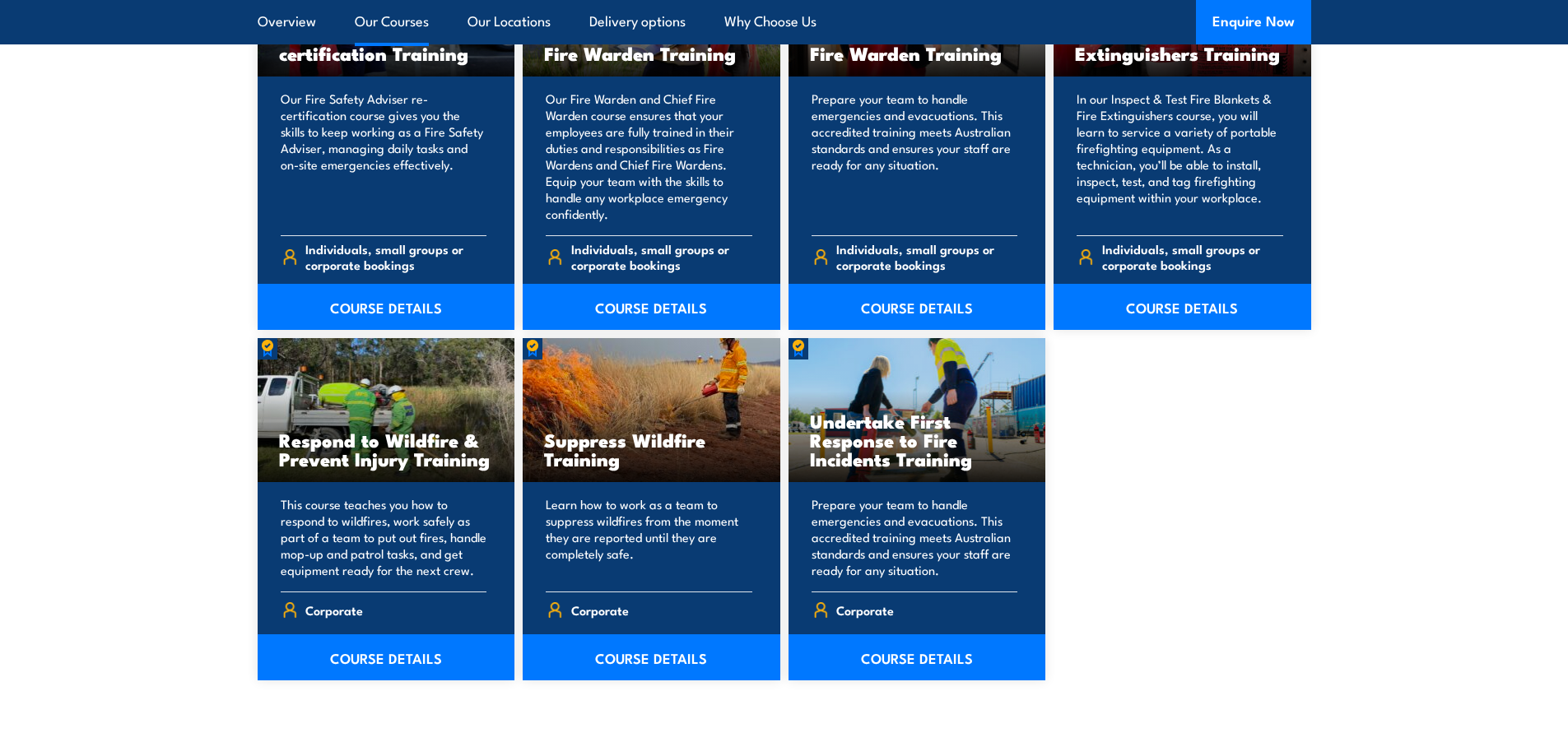
scroll to position [2319, 0]
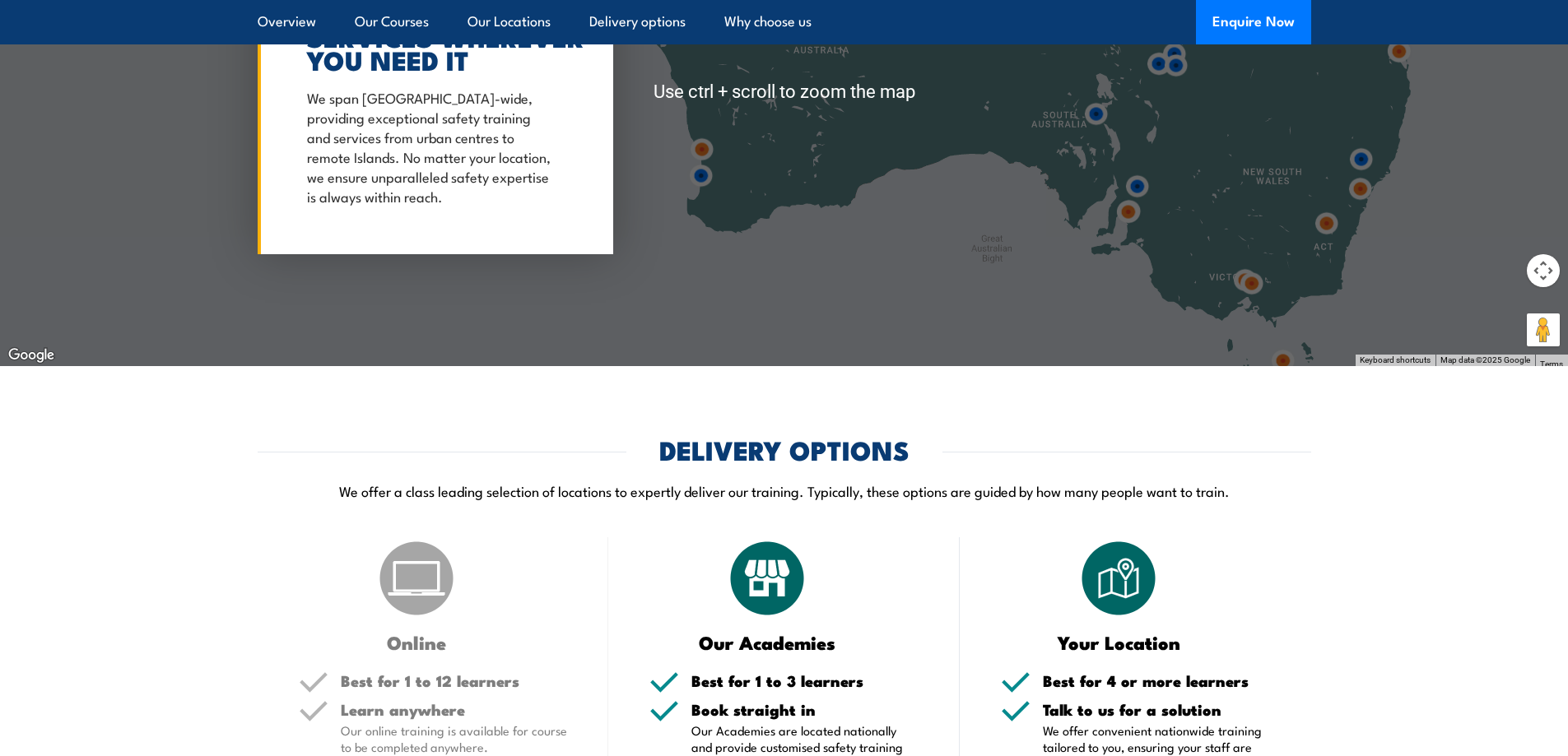
scroll to position [3296, 0]
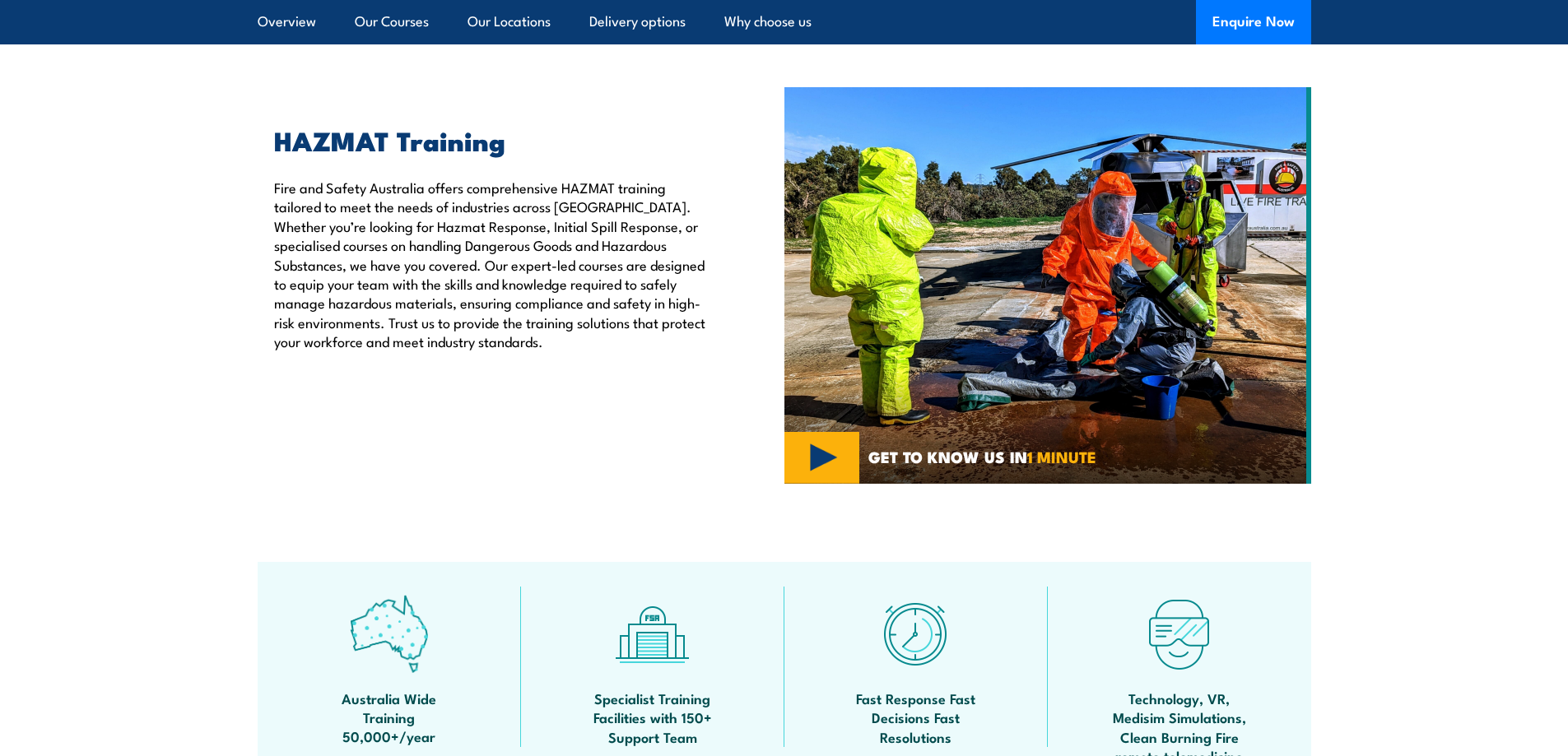
scroll to position [498, 0]
click at [798, 452] on img at bounding box center [1047, 286] width 527 height 397
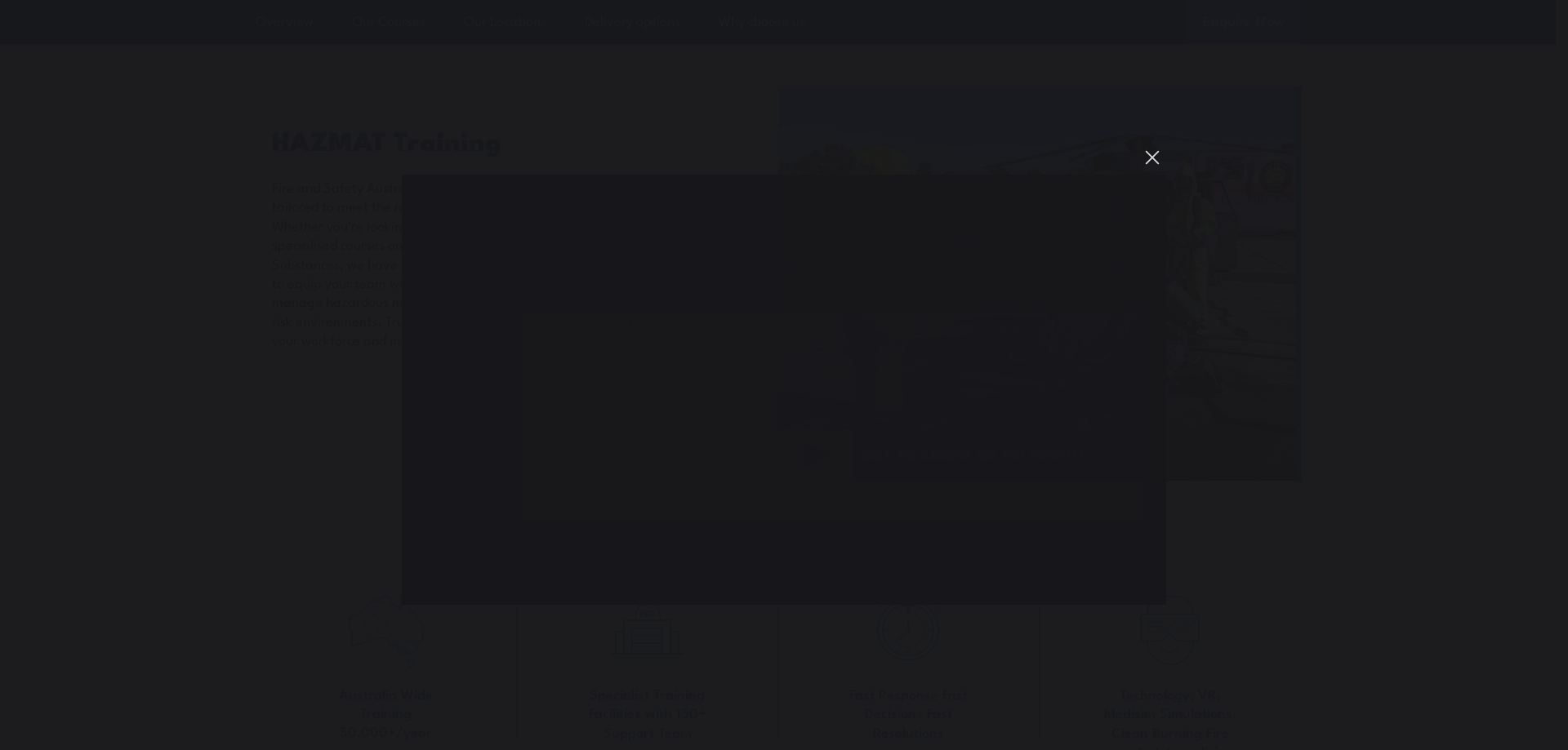
click at [1154, 156] on button "You can close this modal content with the ESC key" at bounding box center [1152, 157] width 28 height 28
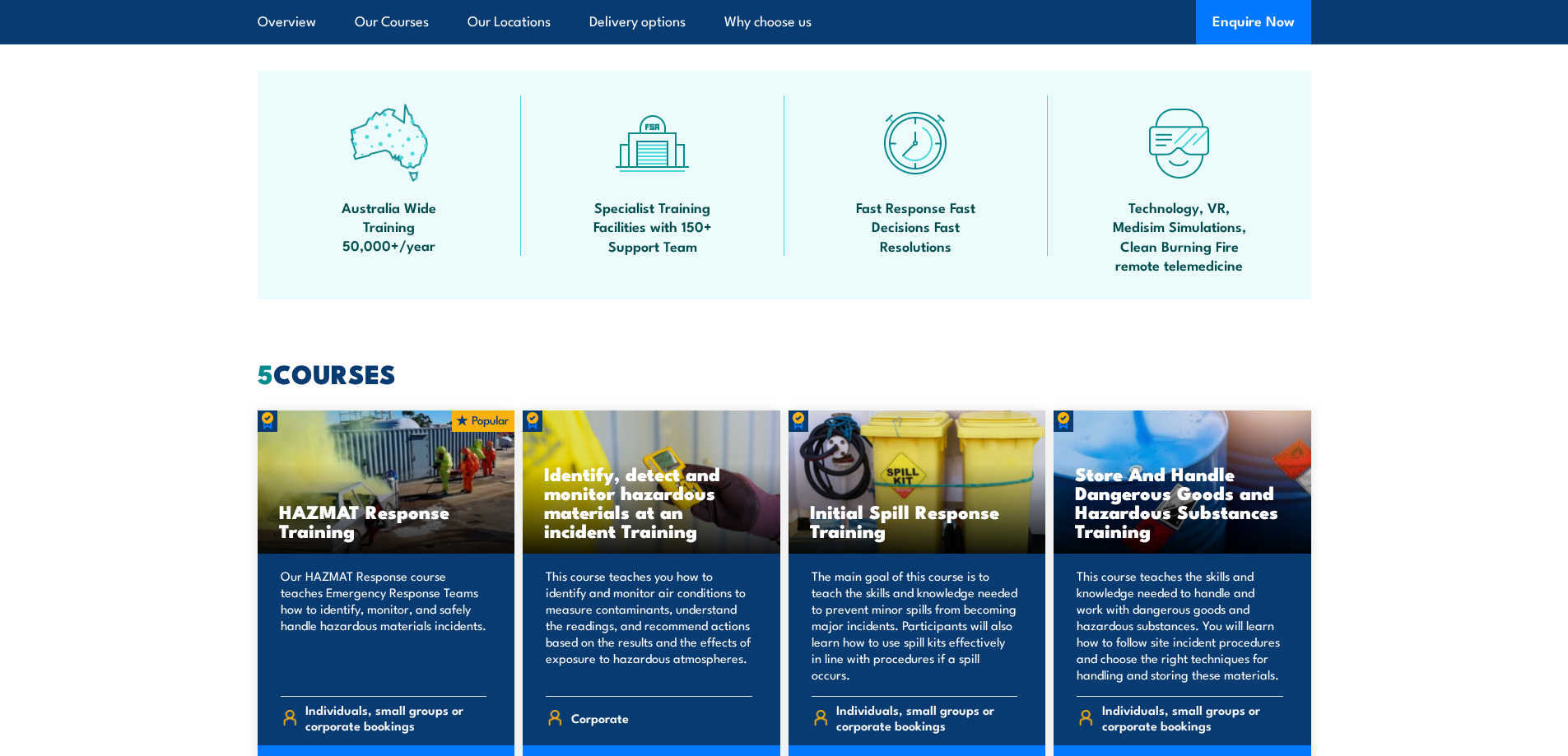
scroll to position [972, 0]
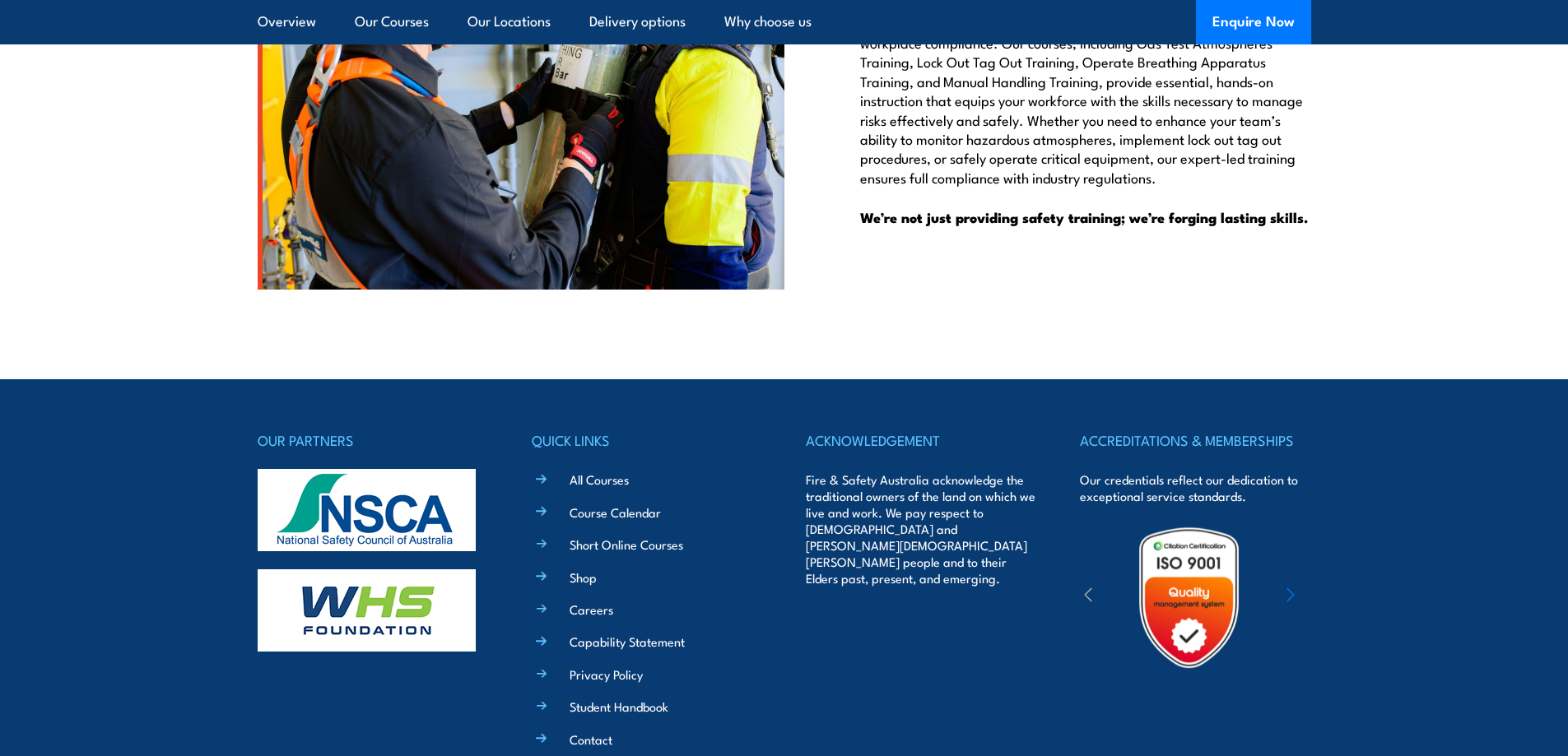
scroll to position [5484, 0]
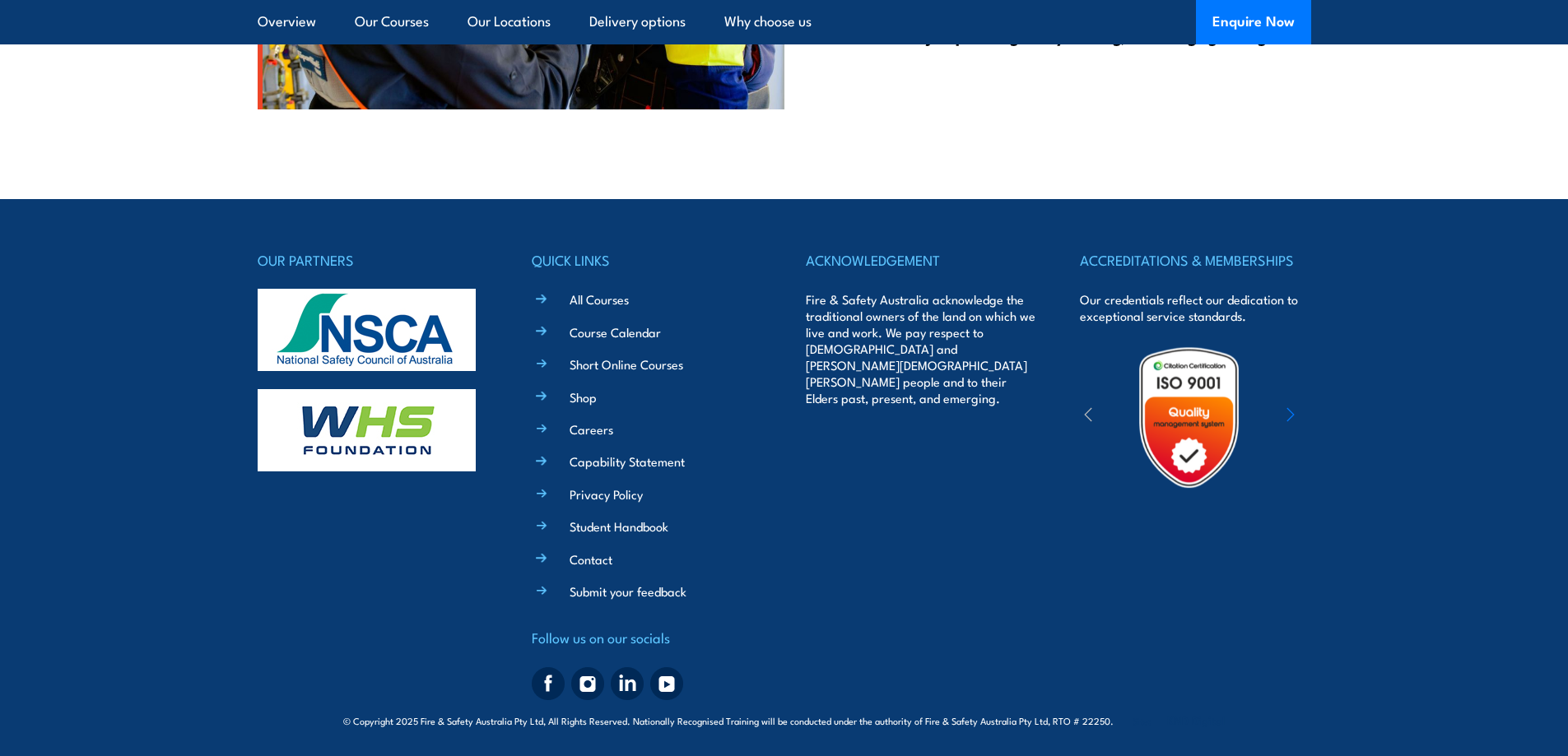
click at [270, 500] on div "OUR PARTNERS" at bounding box center [373, 477] width 231 height 459
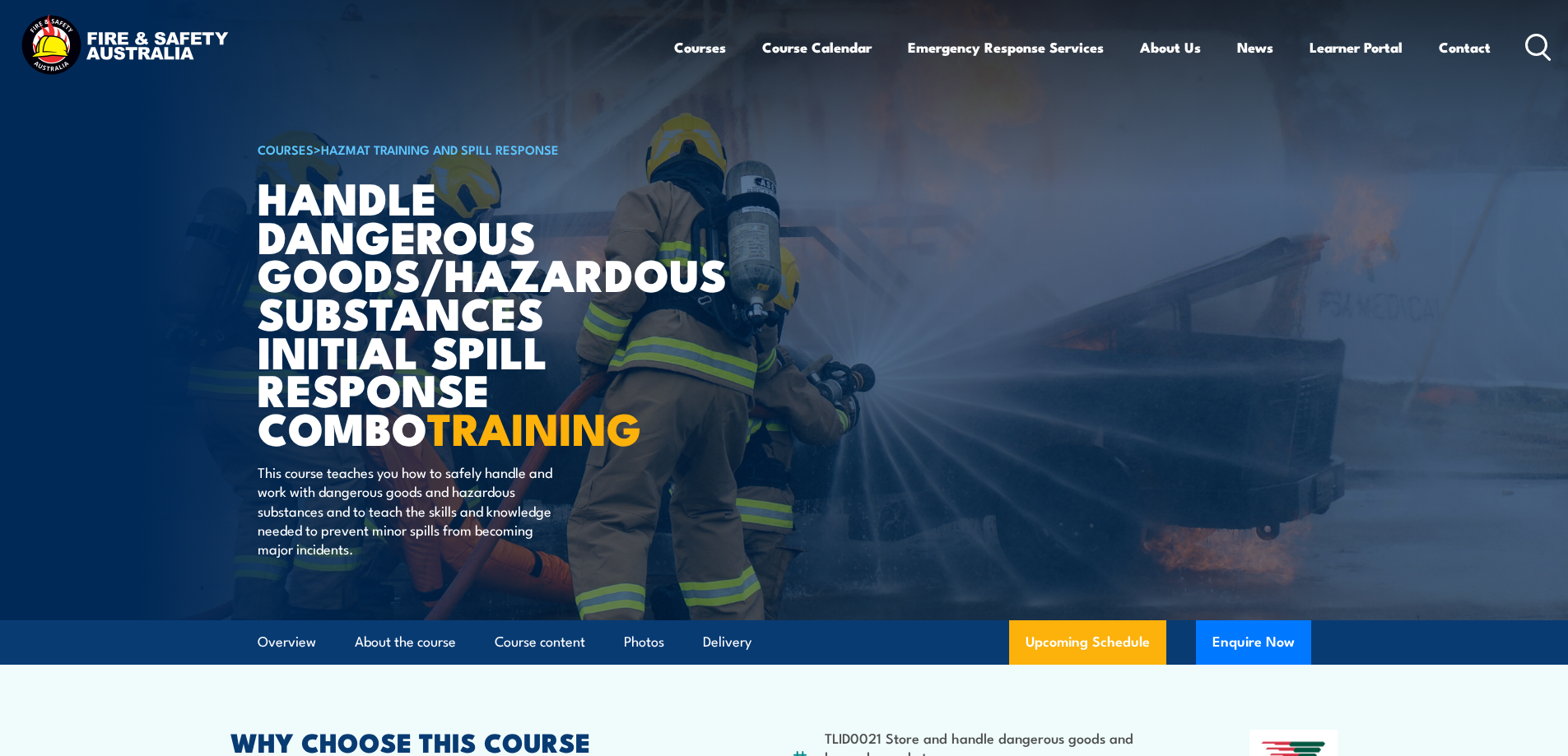
scroll to position [4, 0]
